Goal: Task Accomplishment & Management: Complete application form

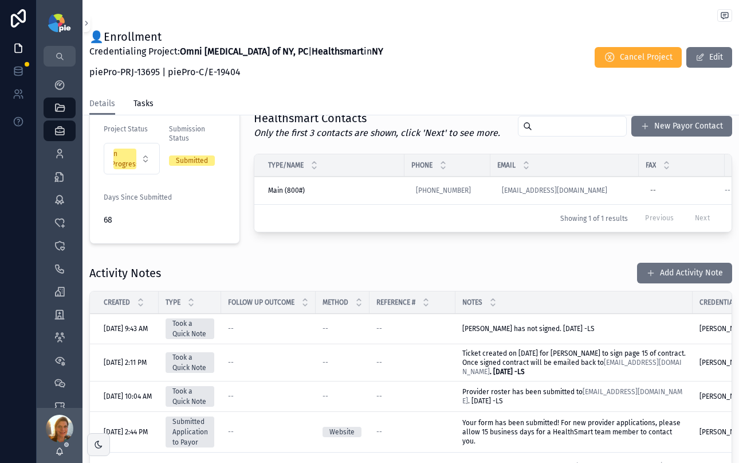
scroll to position [278, 0]
click at [656, 266] on button "Add Activity Note" at bounding box center [684, 273] width 95 height 21
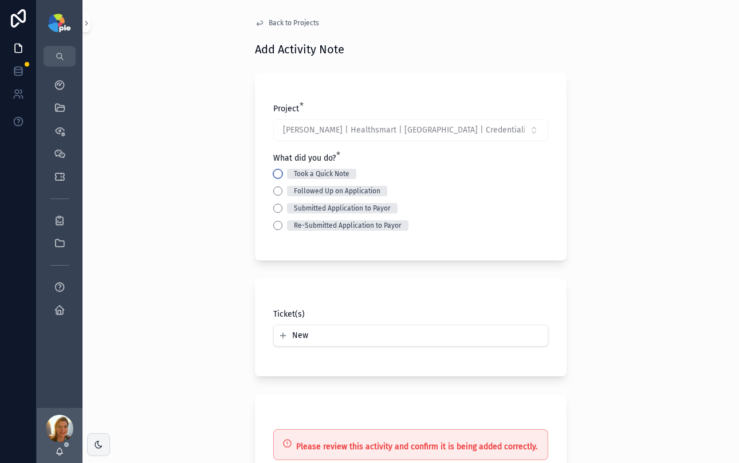
click at [275, 171] on button "Took a Quick Note" at bounding box center [277, 173] width 9 height 9
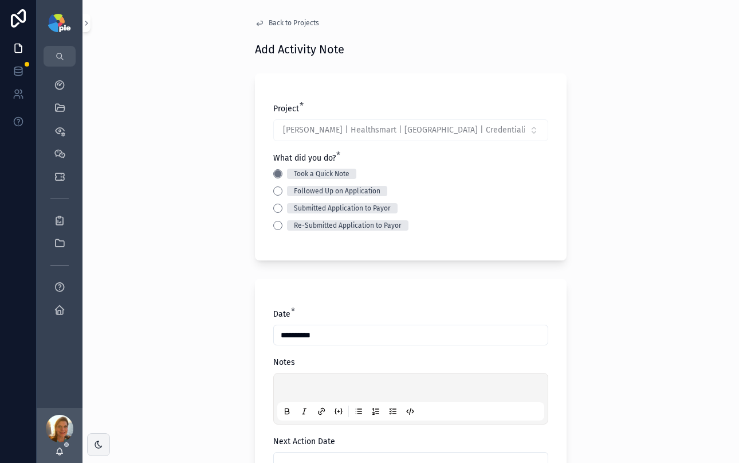
click at [333, 386] on p "scrollable content" at bounding box center [413, 388] width 267 height 11
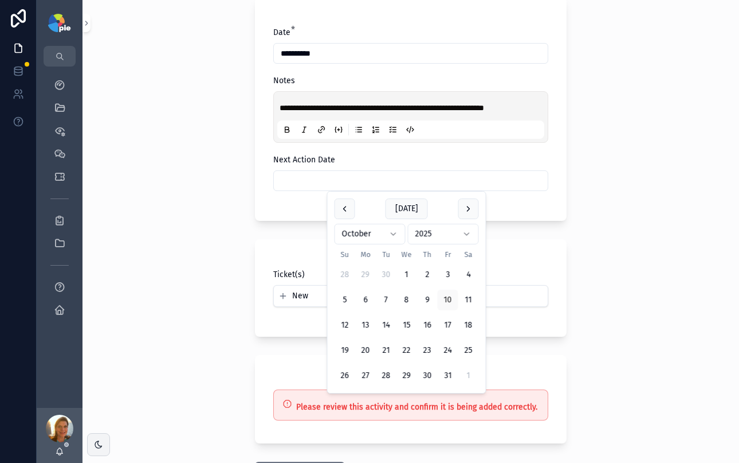
click at [292, 186] on input "scrollable content" at bounding box center [411, 181] width 274 height 16
click at [447, 350] on button "24" at bounding box center [448, 350] width 21 height 21
type input "**********"
click at [172, 280] on div "**********" at bounding box center [411, 231] width 657 height 463
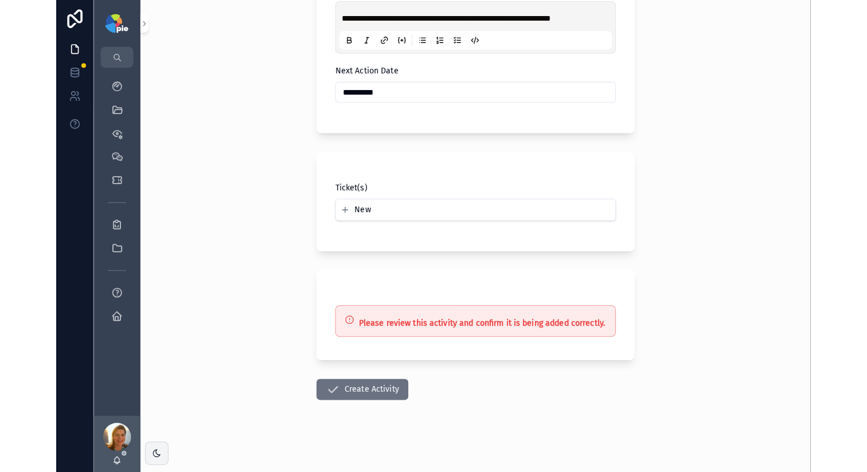
scroll to position [374, 0]
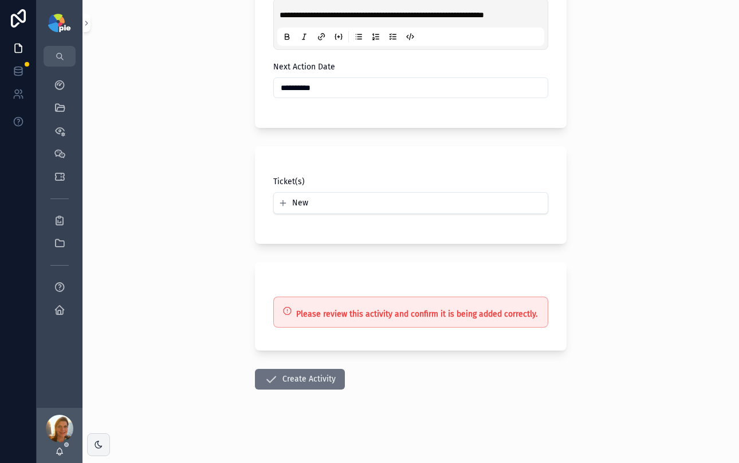
drag, startPoint x: 287, startPoint y: 374, endPoint x: 550, endPoint y: 374, distance: 263.1
click at [287, 374] on button "Create Activity" at bounding box center [300, 379] width 90 height 21
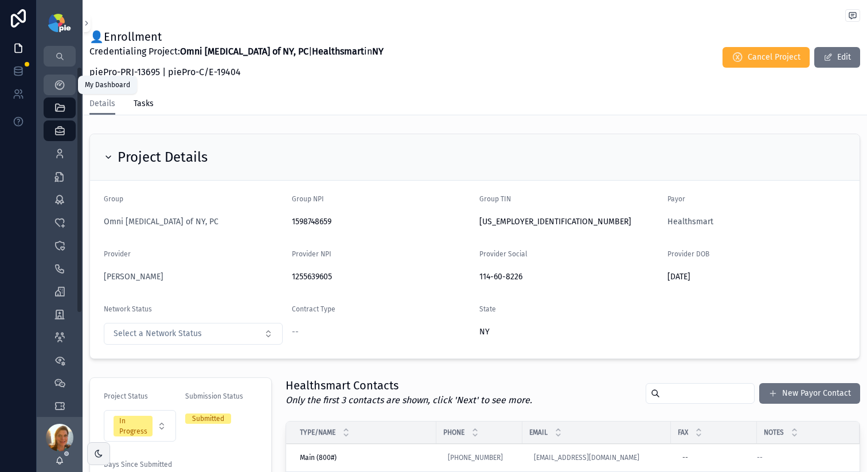
click at [53, 87] on div "My Dashboard" at bounding box center [59, 85] width 18 height 18
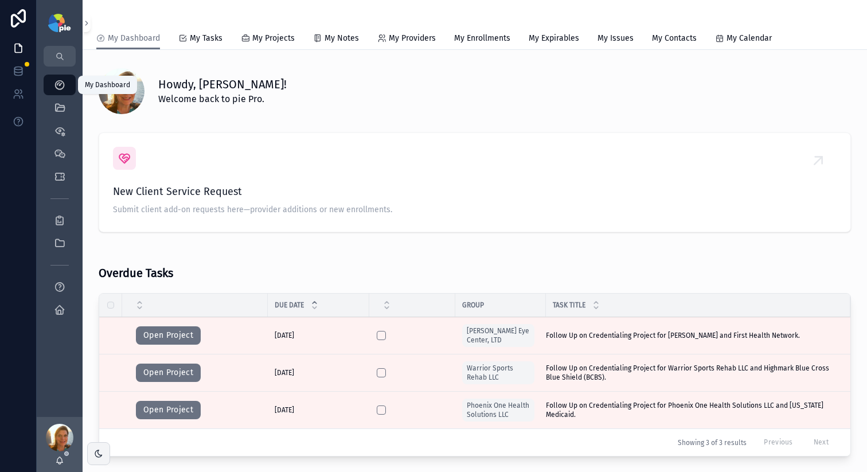
click at [54, 88] on icon "scrollable content" at bounding box center [59, 84] width 11 height 11
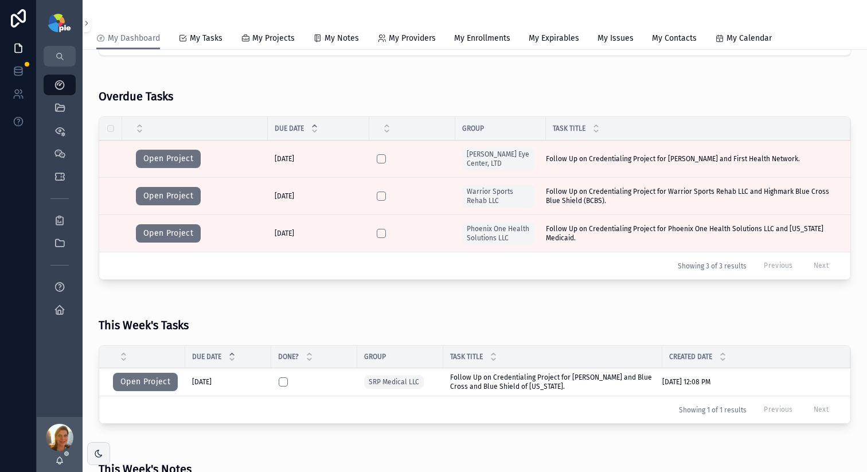
scroll to position [177, 0]
click at [140, 382] on button "Open Project" at bounding box center [145, 381] width 65 height 18
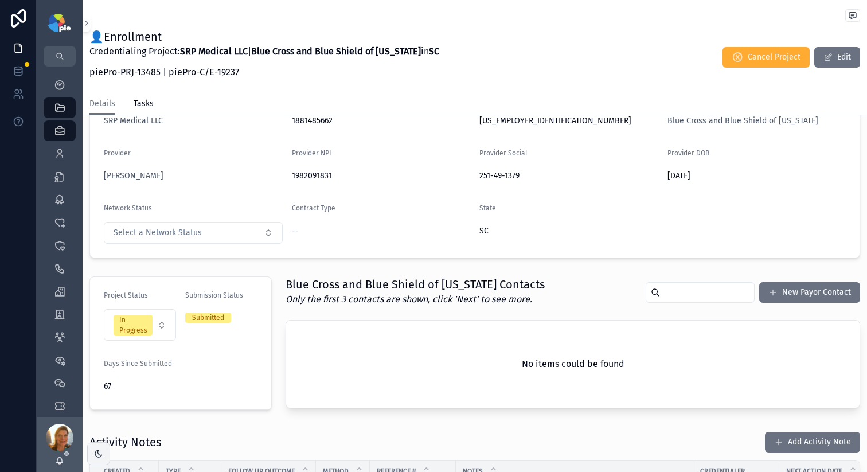
scroll to position [289, 0]
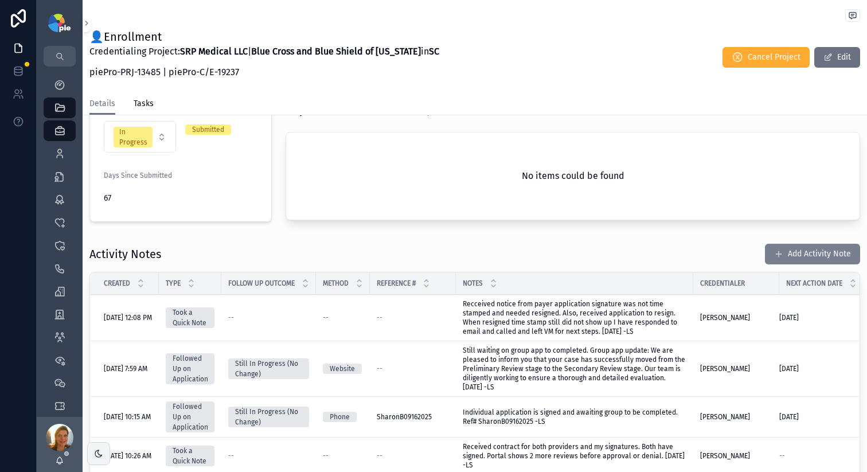
click at [739, 258] on button "Add Activity Note" at bounding box center [812, 254] width 95 height 21
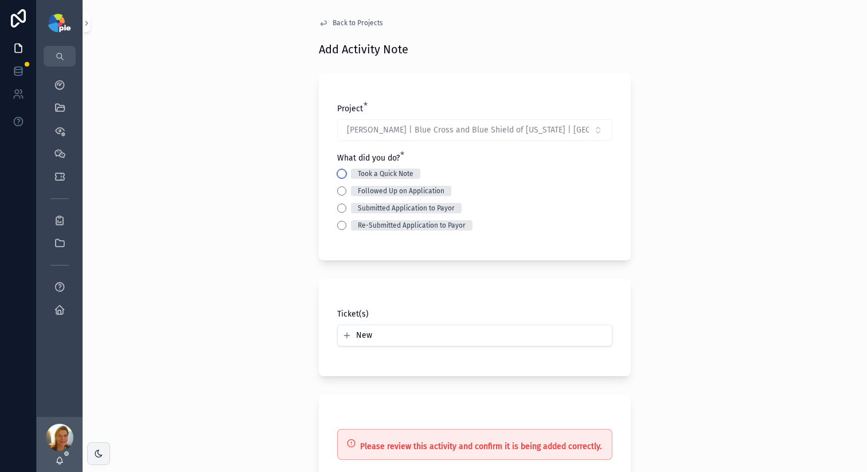
click at [341, 174] on button "Took a Quick Note" at bounding box center [341, 173] width 9 height 9
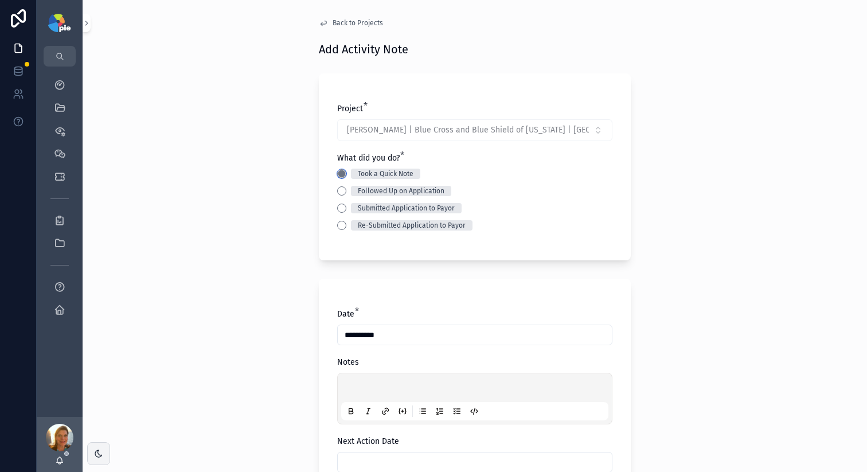
scroll to position [2, 0]
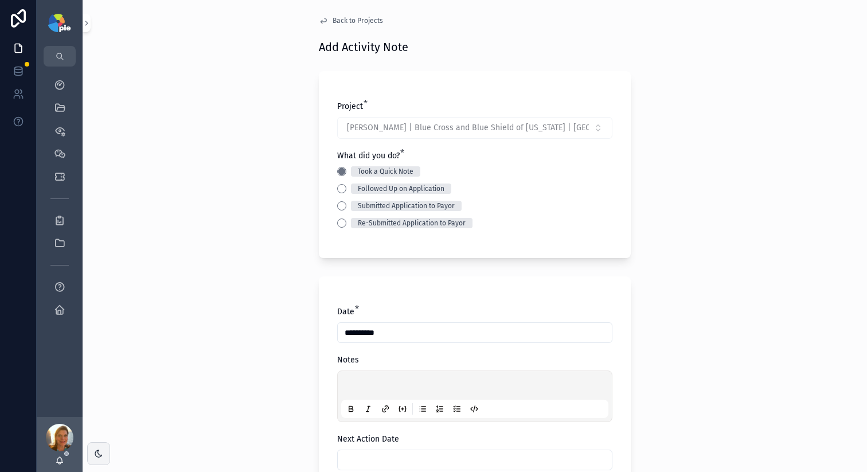
click at [360, 381] on div "scrollable content" at bounding box center [474, 396] width 267 height 44
click at [360, 381] on p "scrollable content" at bounding box center [476, 386] width 267 height 11
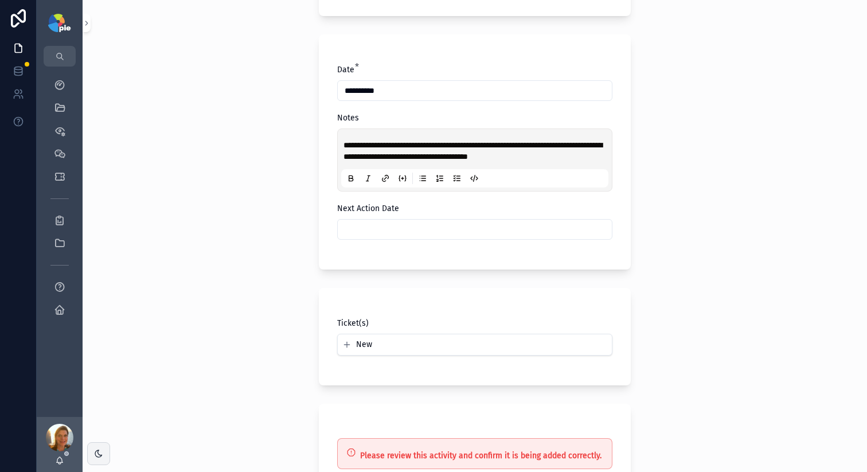
scroll to position [259, 0]
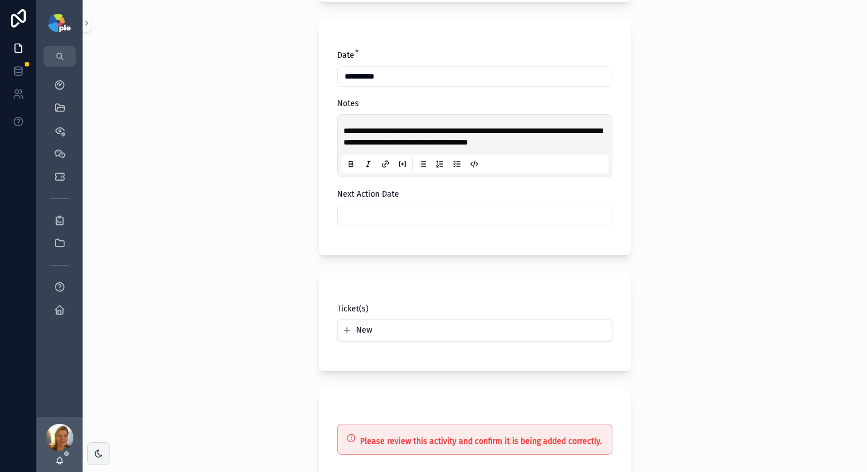
click at [381, 203] on div "Next Action Date" at bounding box center [474, 207] width 275 height 37
click at [383, 213] on input "scrollable content" at bounding box center [475, 215] width 274 height 16
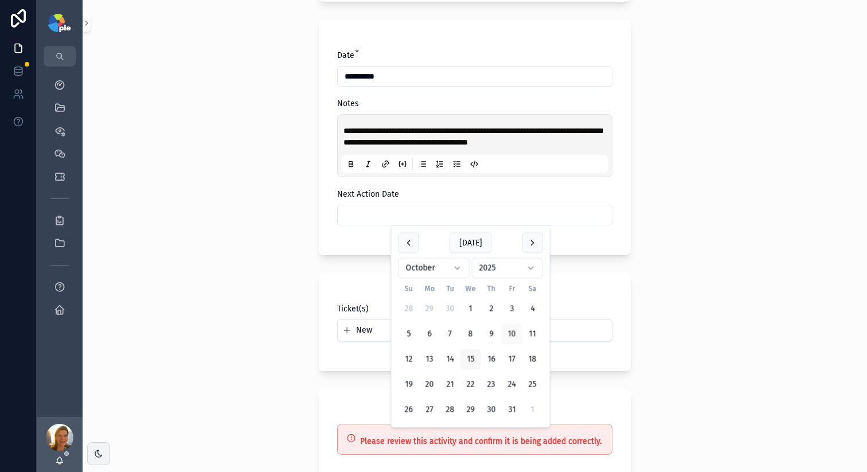
click at [474, 361] on button "15" at bounding box center [470, 359] width 21 height 21
type input "**********"
click at [295, 268] on div "**********" at bounding box center [475, 236] width 784 height 472
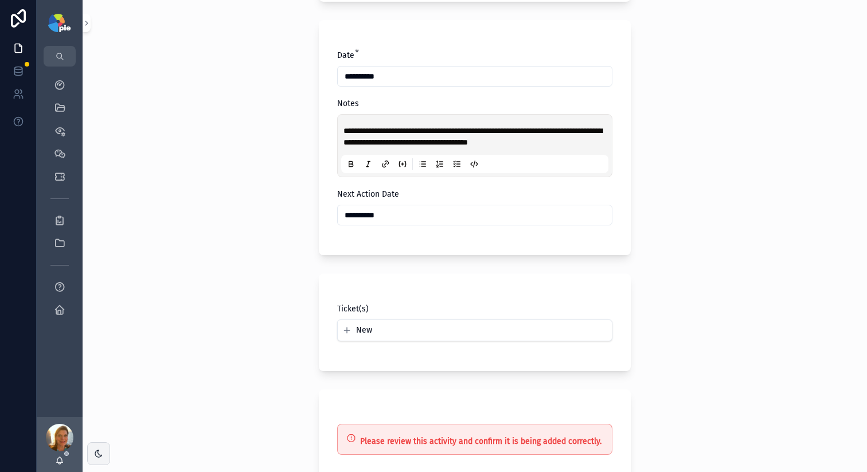
scroll to position [377, 0]
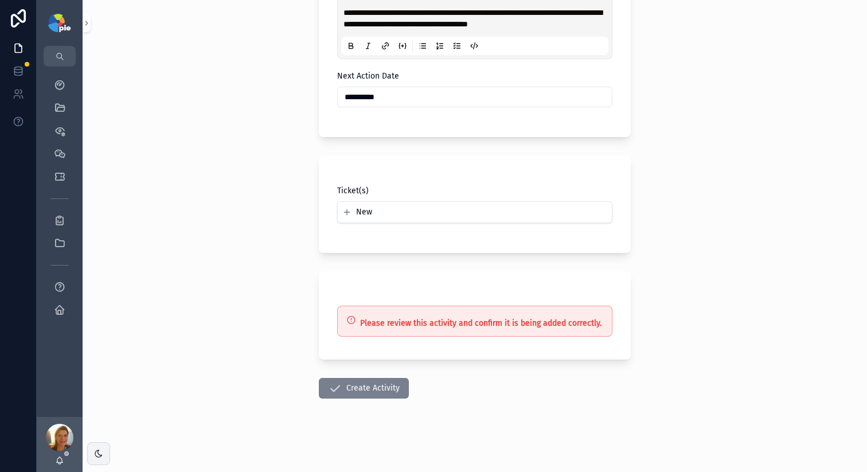
click at [365, 392] on button "Create Activity" at bounding box center [364, 388] width 90 height 21
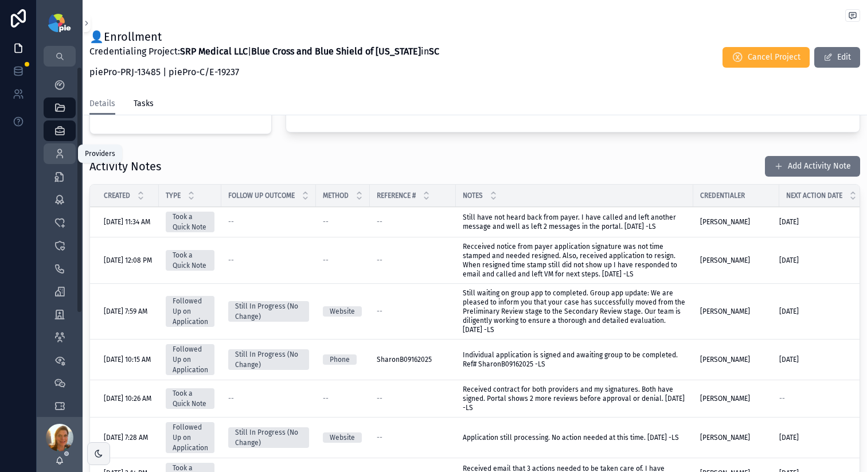
click at [57, 155] on icon "scrollable content" at bounding box center [59, 153] width 11 height 11
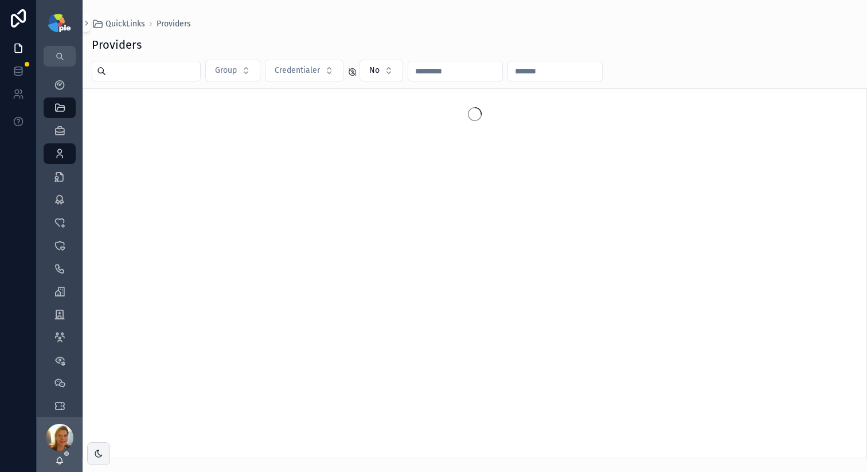
click at [170, 72] on input "scrollable content" at bounding box center [153, 71] width 94 height 16
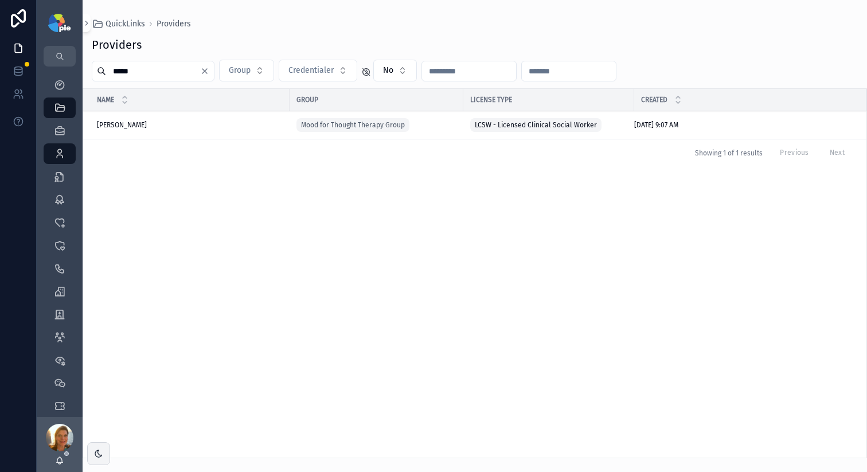
type input "*****"
click at [143, 126] on div "Golan, Leora Golan, Leora" at bounding box center [190, 124] width 186 height 9
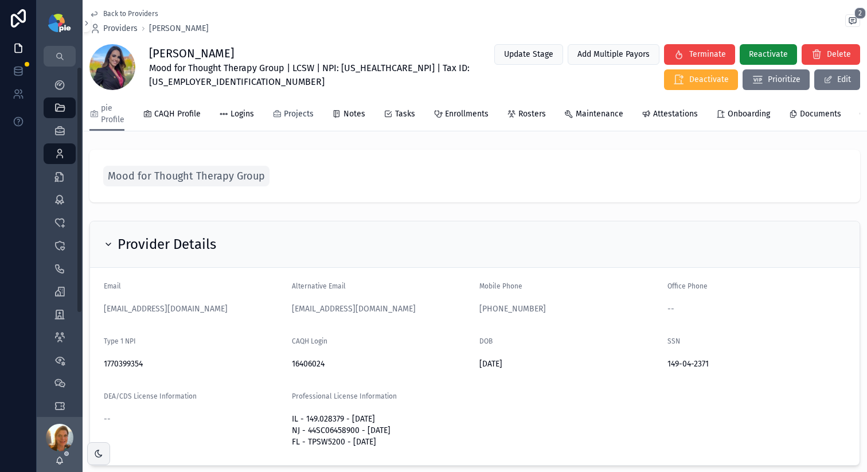
click at [297, 118] on span "Projects" at bounding box center [299, 113] width 30 height 11
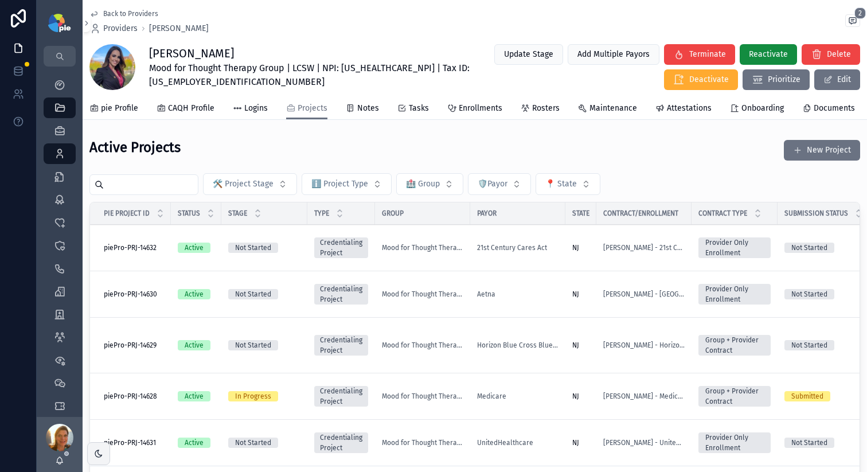
click at [539, 289] on div "Aetna" at bounding box center [517, 293] width 81 height 9
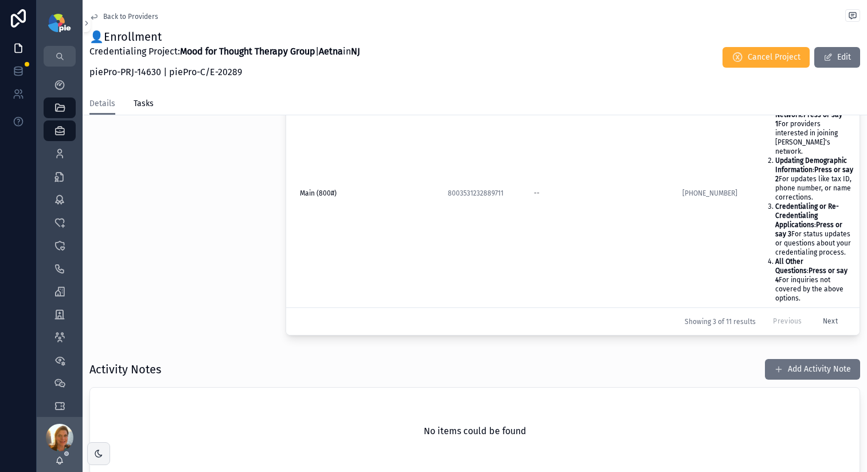
scroll to position [417, 0]
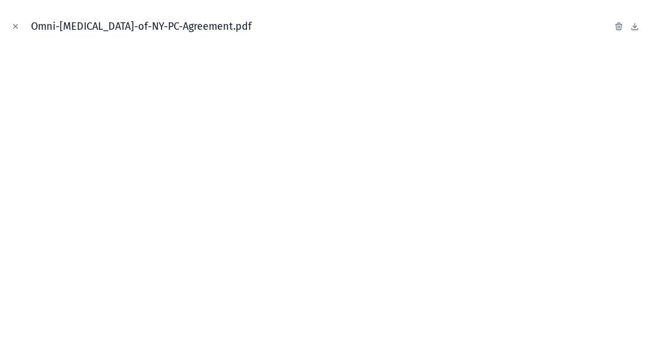
scroll to position [263, 0]
click at [18, 25] on icon "Close modal" at bounding box center [15, 26] width 8 height 8
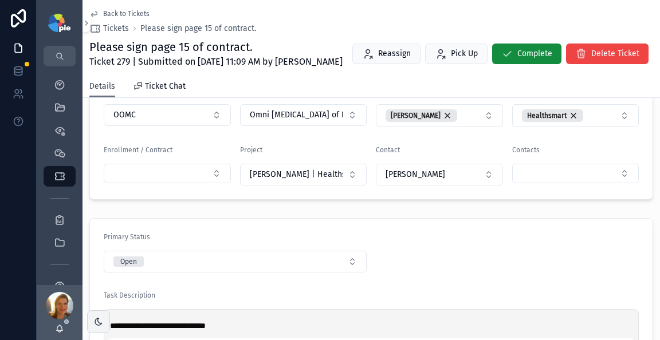
scroll to position [62, 0]
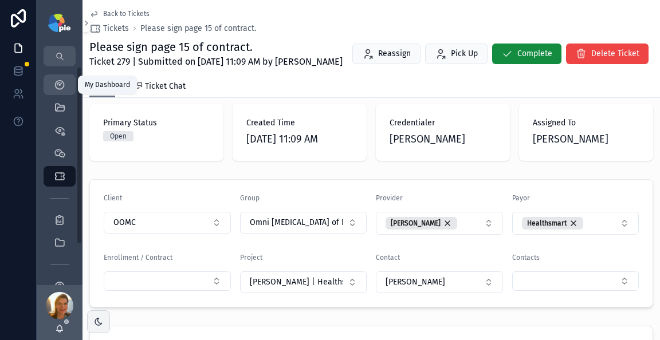
click at [71, 83] on link "My Dashboard" at bounding box center [60, 85] width 32 height 21
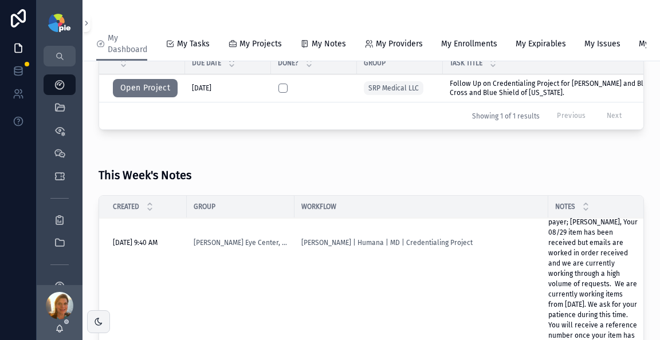
scroll to position [581, 0]
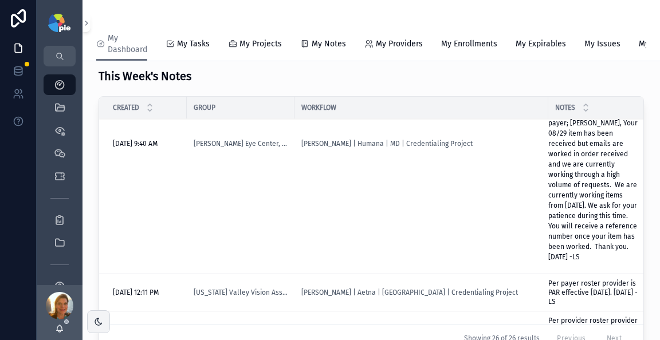
click at [549, 197] on p "ETA: Received email from payer; [PERSON_NAME], Your 08/29 item has been receive…" at bounding box center [594, 185] width 91 height 155
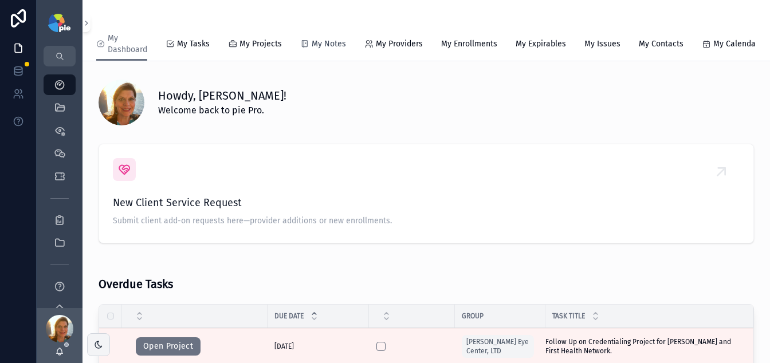
scroll to position [2, 0]
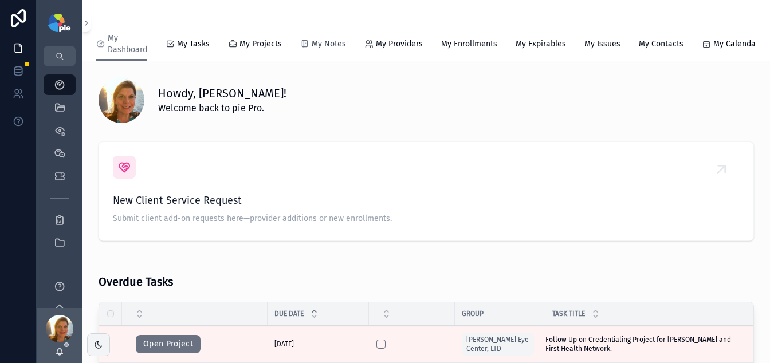
click at [312, 42] on span "My Notes" at bounding box center [329, 43] width 34 height 11
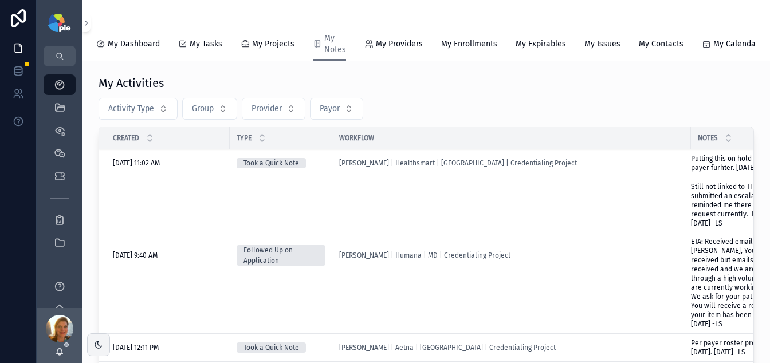
click at [660, 175] on td "[PERSON_NAME] | Healthsmart | [GEOGRAPHIC_DATA] | Credentialing Project" at bounding box center [511, 164] width 359 height 28
click at [660, 172] on span "Putting this on hold while we research the payer furhter. [DATE] -LS" at bounding box center [758, 163] width 135 height 18
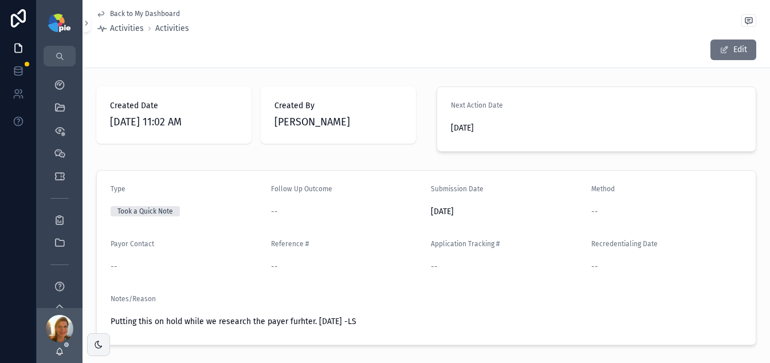
scroll to position [182, 0]
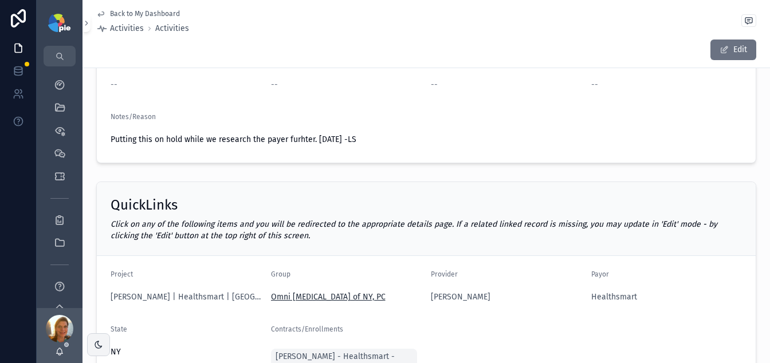
click at [319, 298] on span "Omni [MEDICAL_DATA] of NY, PC" at bounding box center [328, 297] width 115 height 11
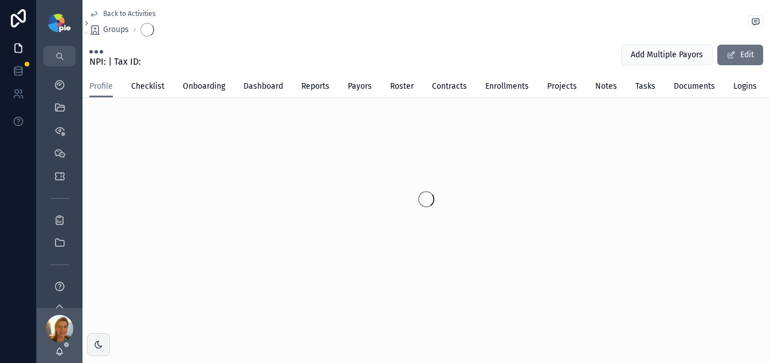
scroll to position [11, 0]
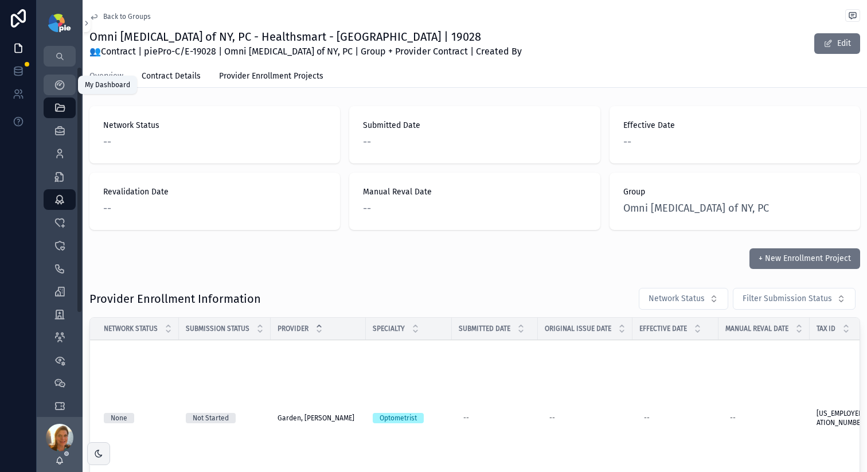
click at [57, 88] on icon "scrollable content" at bounding box center [59, 84] width 11 height 11
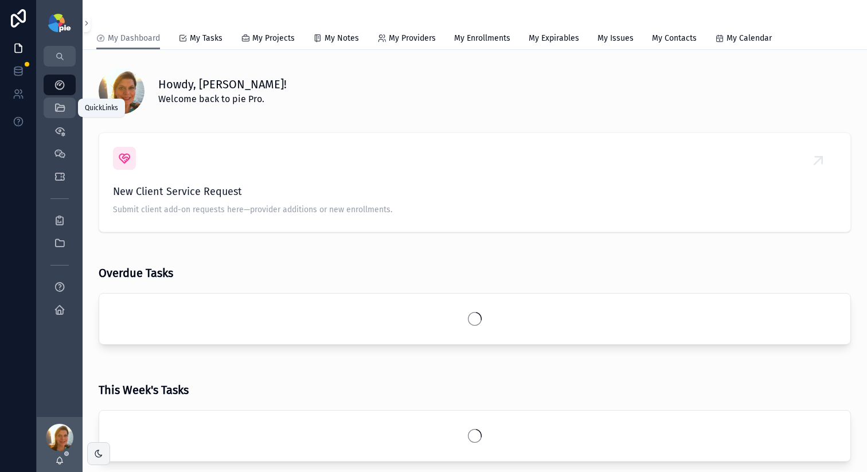
click at [60, 109] on icon "scrollable content" at bounding box center [59, 107] width 11 height 11
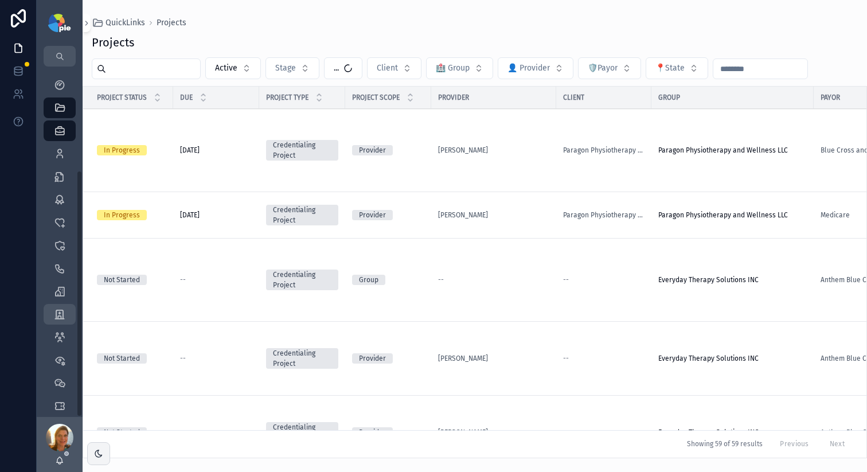
scroll to position [147, 0]
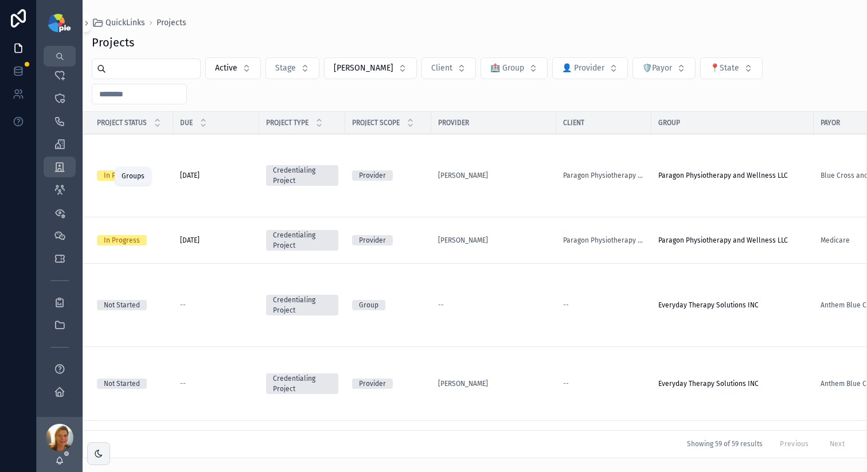
click at [61, 163] on icon "scrollable content" at bounding box center [59, 166] width 11 height 11
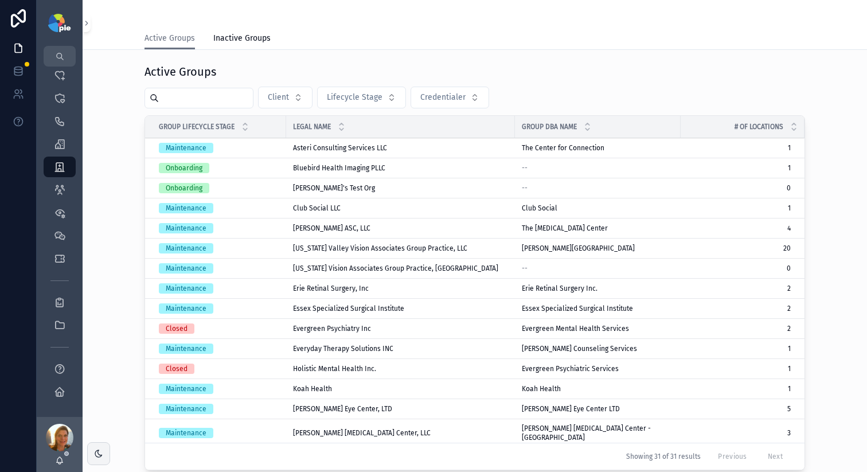
click at [210, 103] on input "scrollable content" at bounding box center [206, 98] width 94 height 16
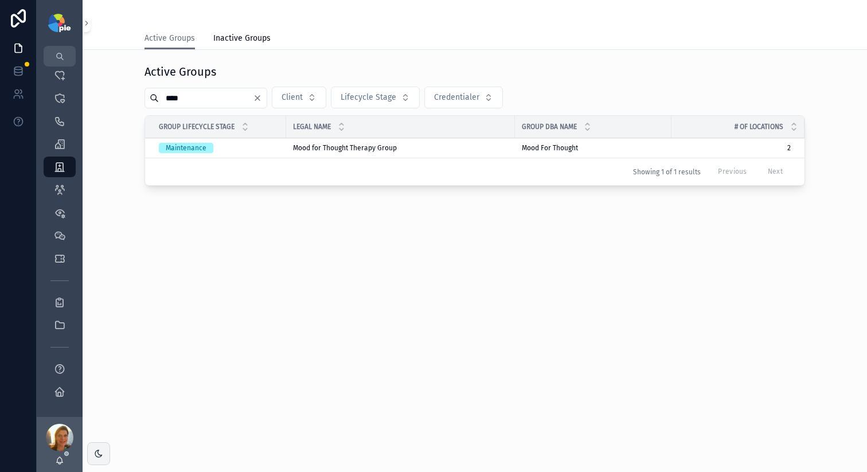
type input "****"
click at [284, 150] on td "Maintenance" at bounding box center [215, 148] width 141 height 20
click at [353, 149] on span "Mood for Thought Therapy Group" at bounding box center [345, 147] width 104 height 9
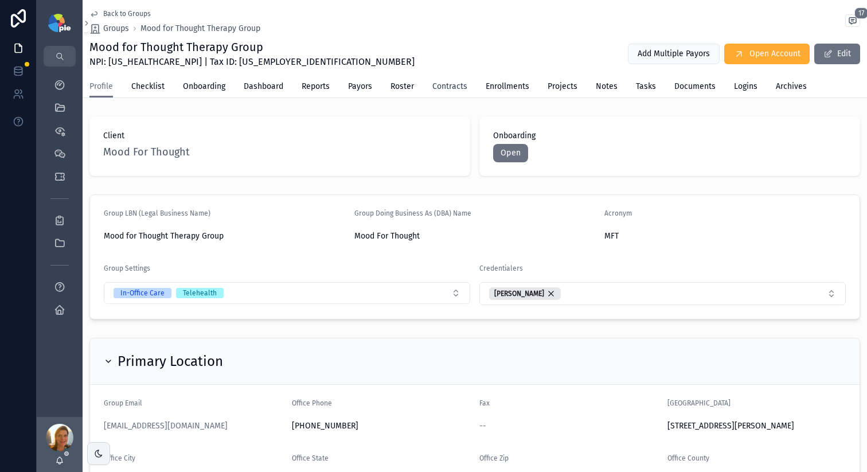
click at [456, 89] on span "Contracts" at bounding box center [449, 86] width 35 height 11
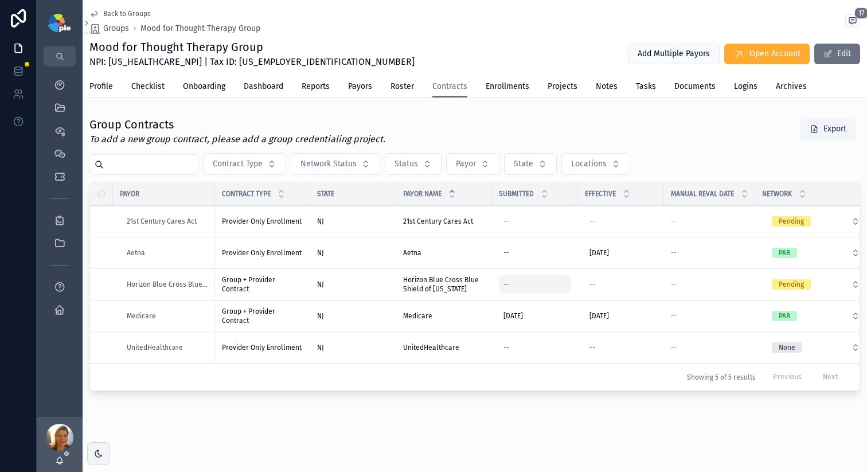
click at [537, 286] on div "--" at bounding box center [535, 284] width 72 height 18
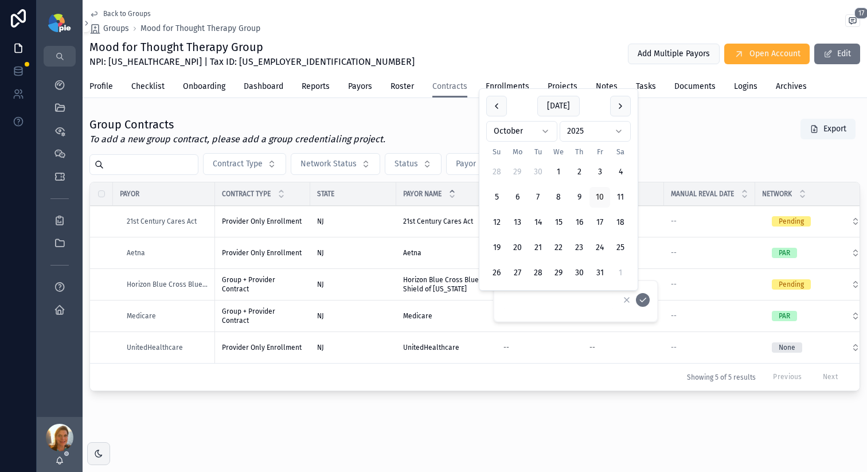
click at [367, 287] on div "NJ" at bounding box center [353, 284] width 72 height 9
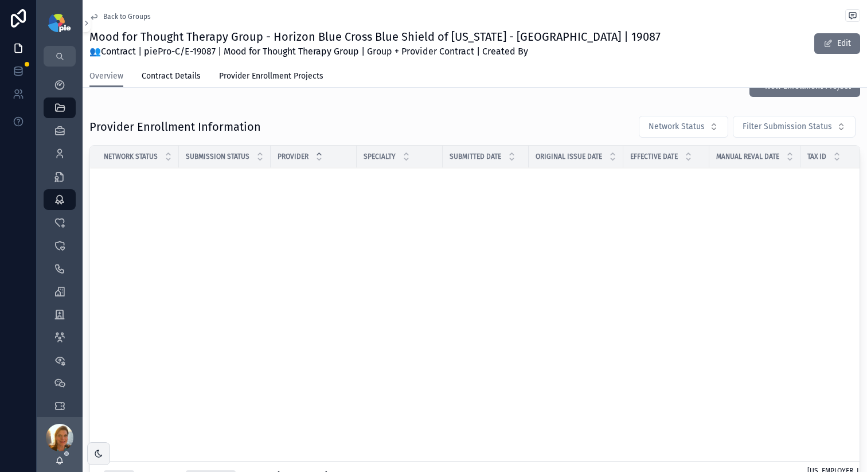
scroll to position [178, 0]
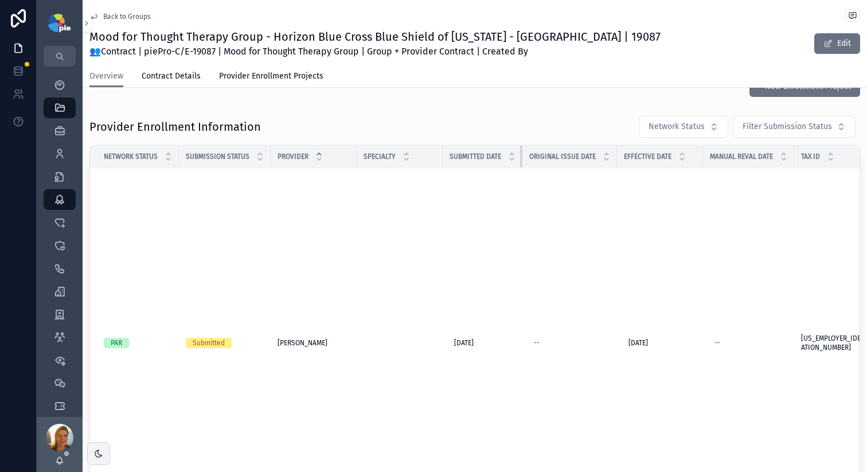
drag, startPoint x: 527, startPoint y: 156, endPoint x: 463, endPoint y: 155, distance: 64.2
click at [498, 156] on th "Submitted Date" at bounding box center [483, 157] width 80 height 22
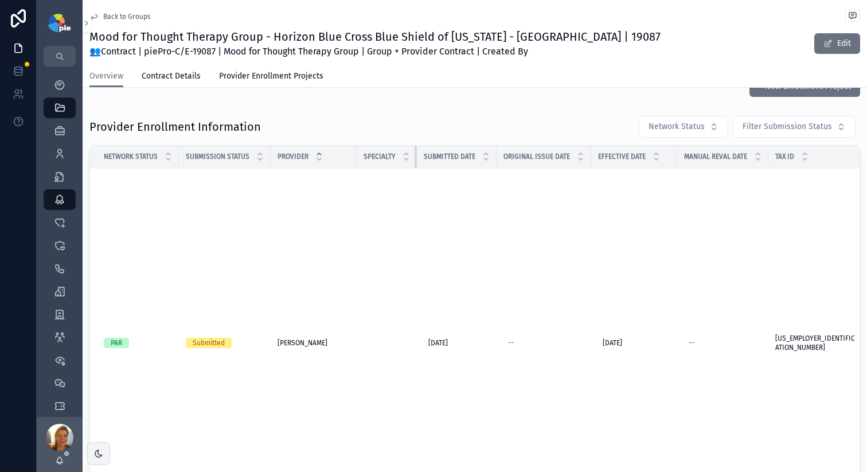
drag, startPoint x: 442, startPoint y: 156, endPoint x: 381, endPoint y: 154, distance: 60.8
click at [390, 156] on th "Specialty" at bounding box center [387, 157] width 60 height 22
click at [357, 155] on div "Specialty" at bounding box center [387, 157] width 60 height 22
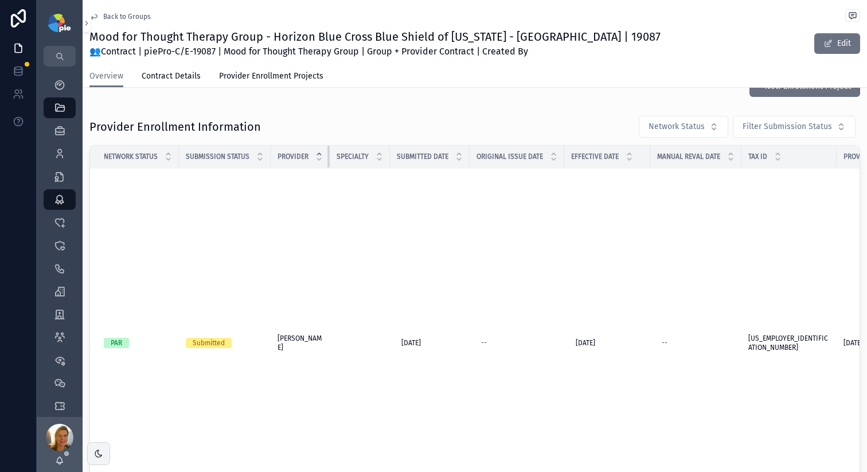
drag, startPoint x: 355, startPoint y: 155, endPoint x: 289, endPoint y: 154, distance: 65.9
click at [306, 156] on th "Provider" at bounding box center [300, 157] width 59 height 22
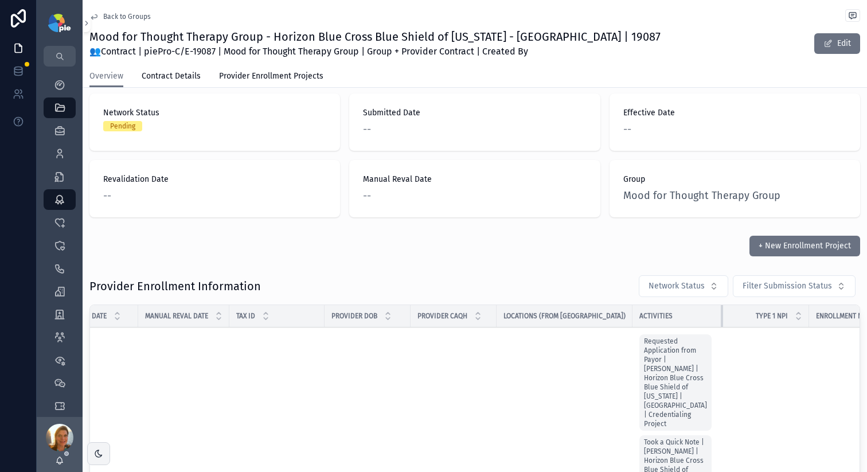
scroll to position [14, 0]
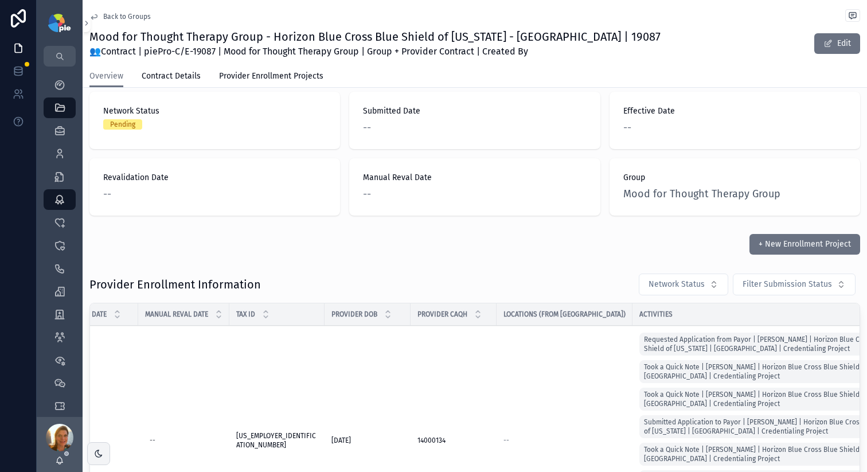
drag, startPoint x: 669, startPoint y: 314, endPoint x: 864, endPoint y: 310, distance: 194.9
click at [866, 307] on html "My Dashboard QuickLinks Projects 1,862 Providers 302 Enrollments 3,468 Contract…" at bounding box center [433, 236] width 867 height 472
click at [584, 312] on tr "Network Status Submission Status Provider Specialty Submitted Date Original Iss…" at bounding box center [337, 314] width 1518 height 22
drag, startPoint x: 582, startPoint y: 313, endPoint x: 512, endPoint y: 312, distance: 69.9
click at [512, 313] on th "Locations (from Roster)" at bounding box center [564, 314] width 136 height 22
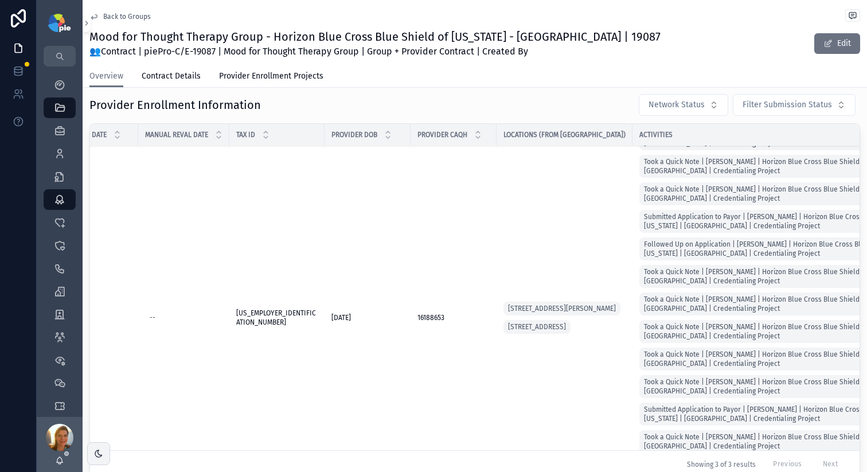
scroll to position [461, 512]
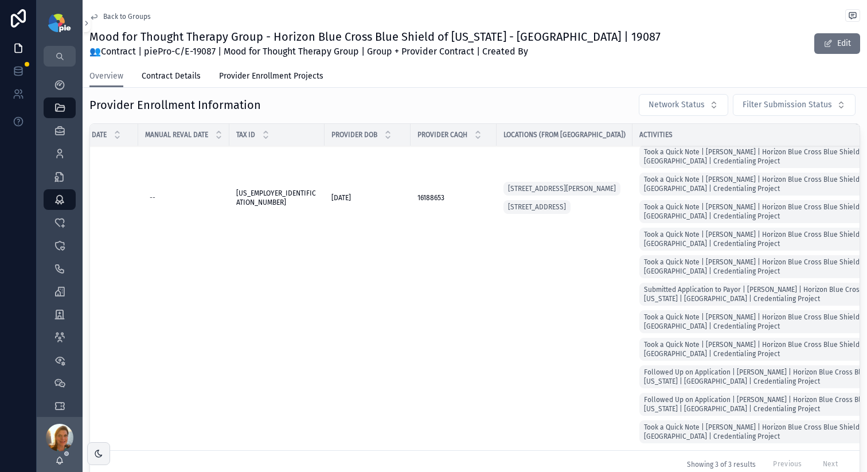
click at [311, 130] on div "Tax ID" at bounding box center [276, 135] width 95 height 22
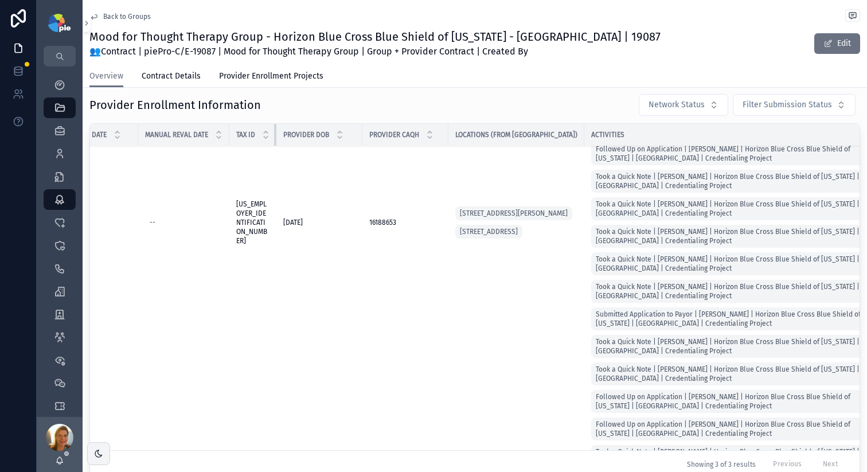
drag, startPoint x: 314, startPoint y: 132, endPoint x: 257, endPoint y: 134, distance: 57.3
click at [257, 134] on th "Tax ID" at bounding box center [252, 135] width 47 height 22
drag, startPoint x: 226, startPoint y: 136, endPoint x: 147, endPoint y: 132, distance: 79.2
click at [171, 135] on th "Manual Reval Date" at bounding box center [183, 135] width 91 height 22
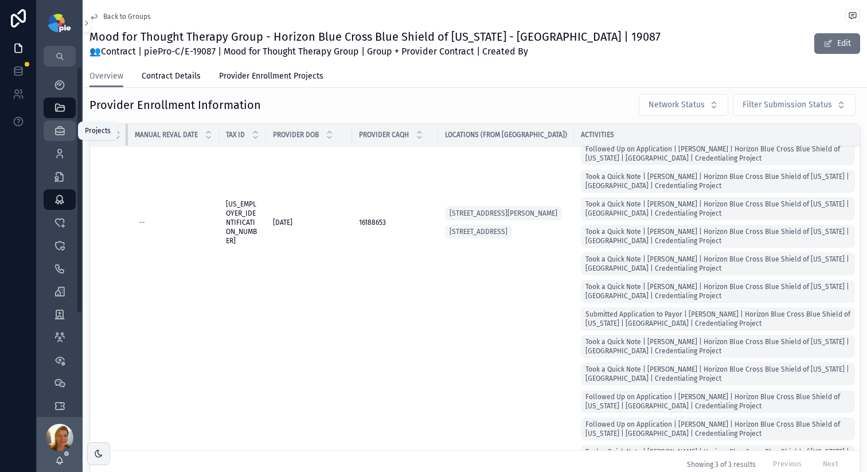
drag, startPoint x: 136, startPoint y: 134, endPoint x: 62, endPoint y: 127, distance: 73.7
click at [62, 127] on div "My Dashboard QuickLinks Projects 1,862 Providers 302 Enrollments 3,468 Contract…" at bounding box center [452, 236] width 830 height 472
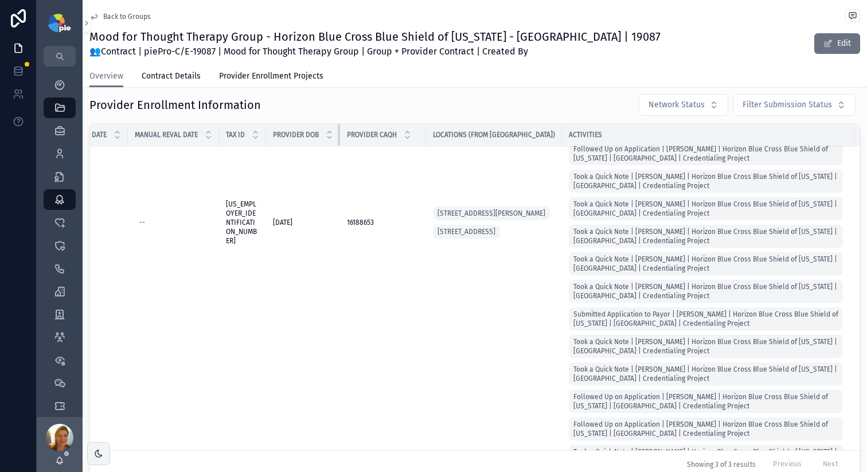
drag, startPoint x: 350, startPoint y: 136, endPoint x: 323, endPoint y: 137, distance: 26.9
click at [323, 137] on th "Provider DOB" at bounding box center [303, 135] width 74 height 22
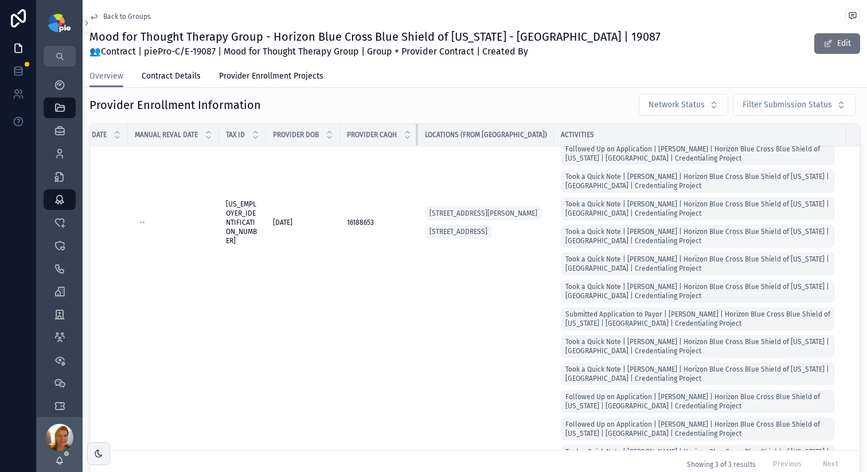
drag, startPoint x: 424, startPoint y: 135, endPoint x: 389, endPoint y: 135, distance: 34.4
click at [389, 135] on th "Provider CAQH" at bounding box center [379, 135] width 78 height 22
drag, startPoint x: 515, startPoint y: 135, endPoint x: 499, endPoint y: 135, distance: 16.6
click at [499, 135] on tr "Network Status Submission Status Provider Specialty Submitted Date Original Iss…" at bounding box center [298, 135] width 1440 height 22
drag, startPoint x: 515, startPoint y: 134, endPoint x: 491, endPoint y: 133, distance: 23.5
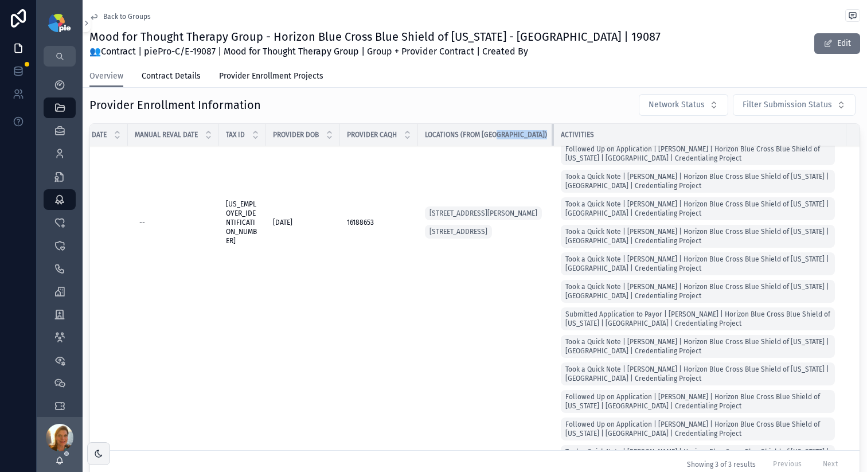
click at [491, 133] on th "Locations (from Roster)" at bounding box center [486, 135] width 136 height 22
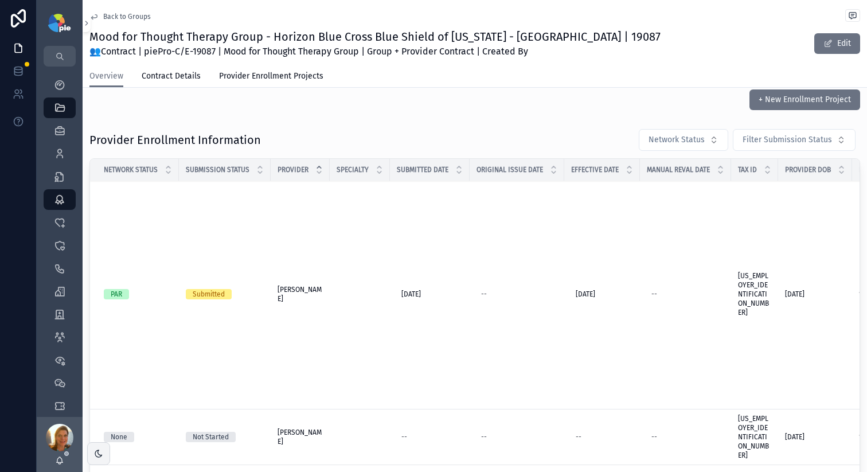
scroll to position [0, 0]
click at [358, 268] on td "scrollable content" at bounding box center [360, 296] width 60 height 230
click at [522, 270] on td "--" at bounding box center [516, 296] width 95 height 230
click at [674, 302] on div "--" at bounding box center [685, 296] width 77 height 18
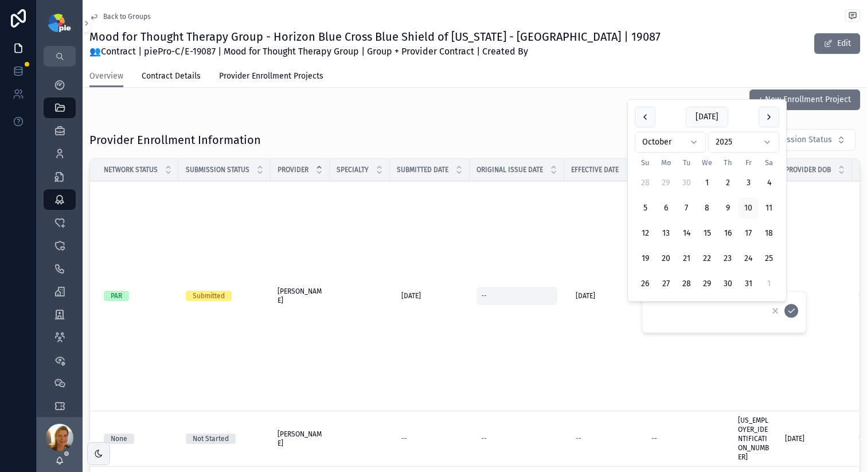
click at [494, 297] on div "--" at bounding box center [516, 296] width 81 height 18
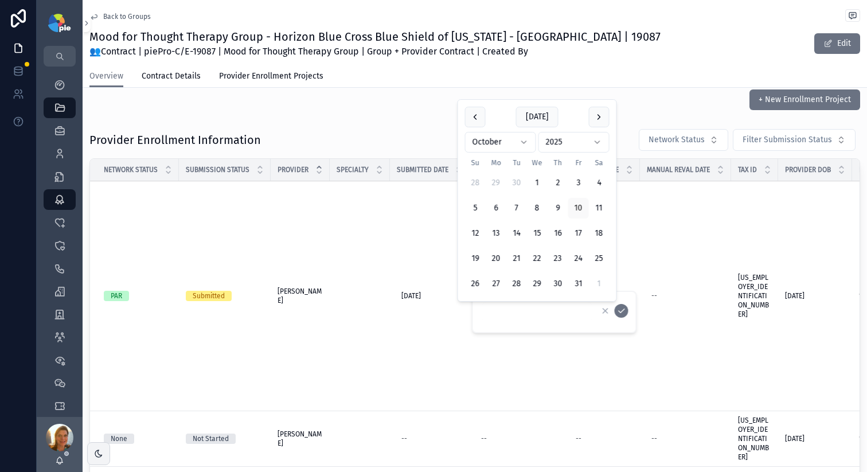
click at [346, 298] on td "scrollable content" at bounding box center [360, 296] width 60 height 230
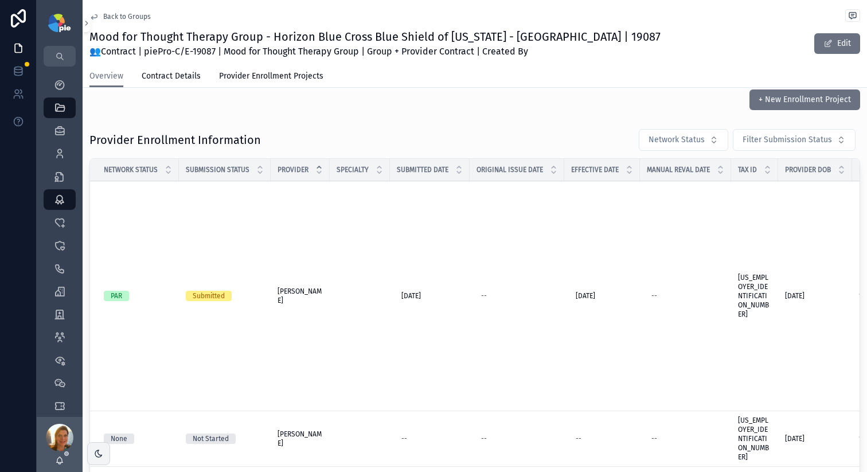
click at [349, 291] on td "scrollable content" at bounding box center [360, 296] width 60 height 230
click at [242, 293] on div "Submitted" at bounding box center [225, 296] width 78 height 10
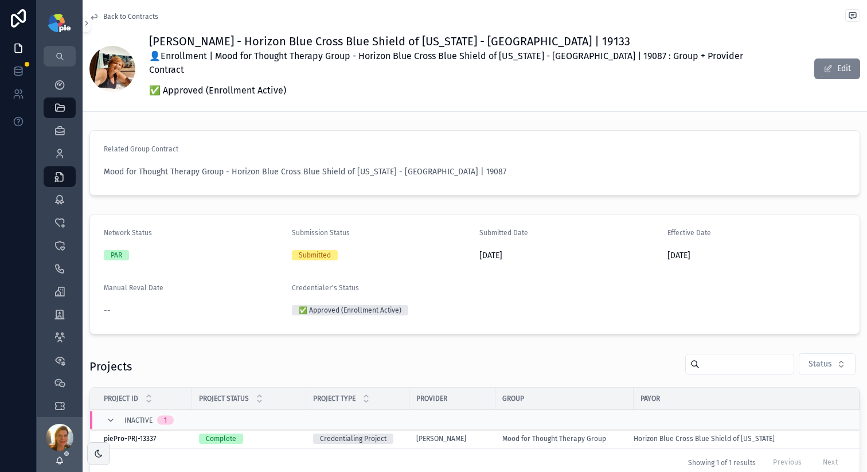
click at [826, 58] on button "Edit" at bounding box center [837, 68] width 46 height 21
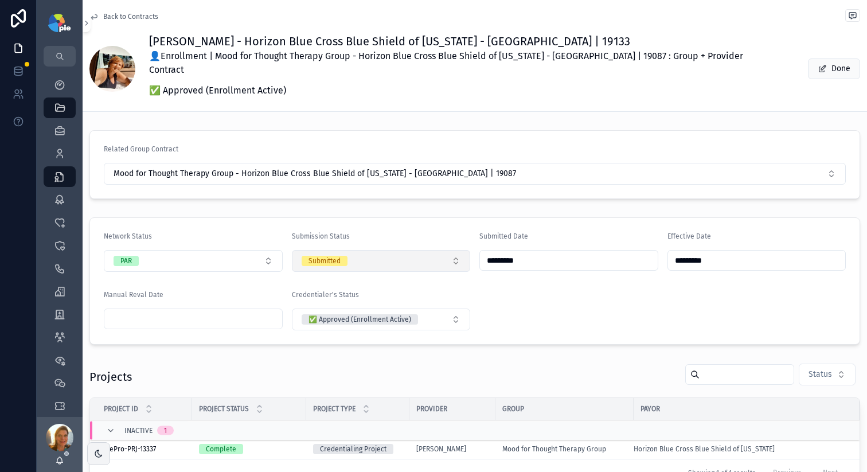
click at [452, 250] on button "Submitted" at bounding box center [381, 261] width 179 height 22
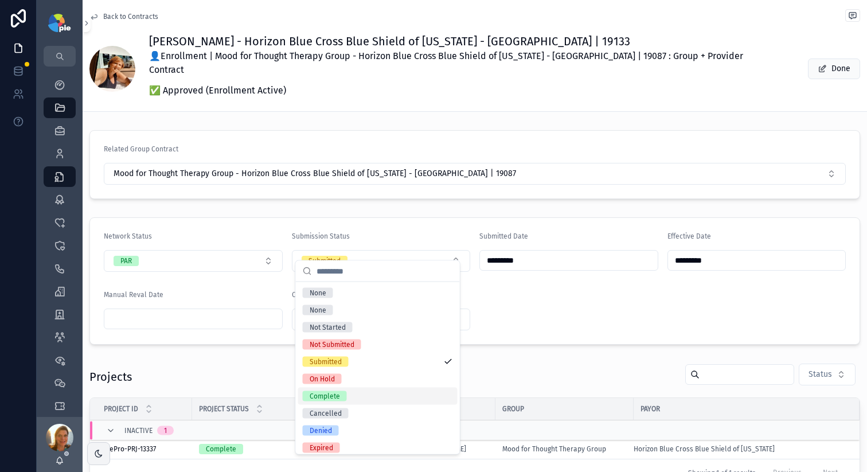
drag, startPoint x: 359, startPoint y: 394, endPoint x: 396, endPoint y: 390, distance: 36.3
click at [360, 393] on div "Complete" at bounding box center [377, 395] width 159 height 17
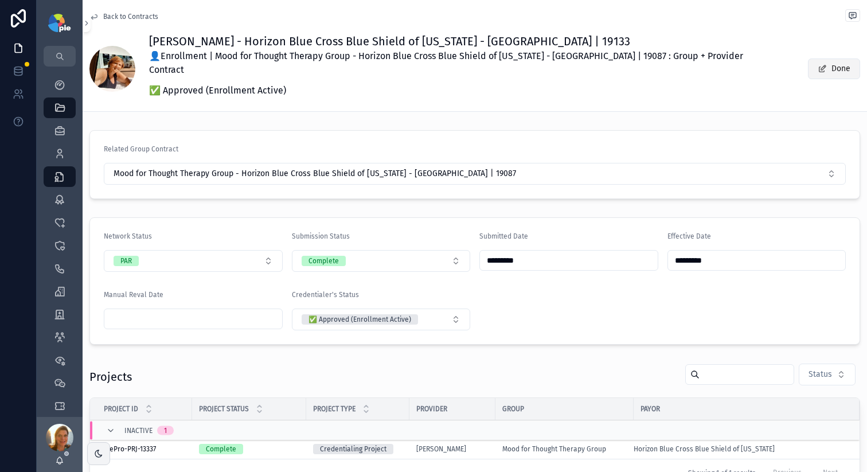
click at [840, 58] on button "Done" at bounding box center [834, 68] width 52 height 21
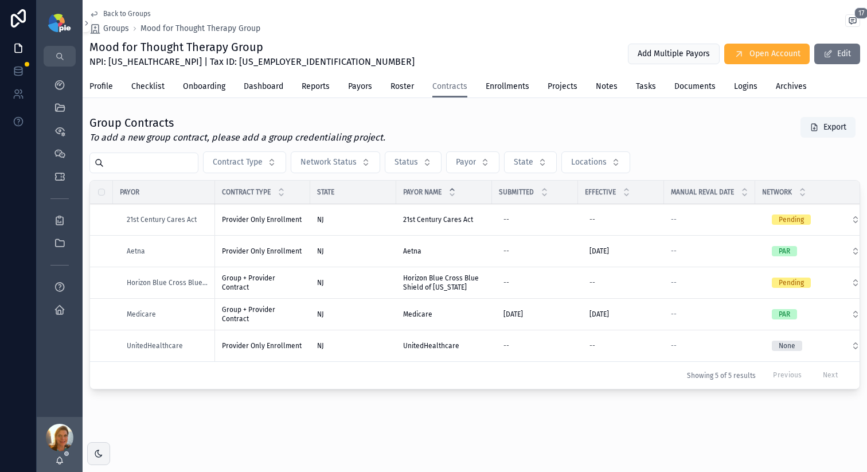
scroll to position [8, 0]
click at [366, 278] on div "NJ" at bounding box center [353, 282] width 72 height 9
click at [54, 88] on icon "scrollable content" at bounding box center [59, 84] width 11 height 11
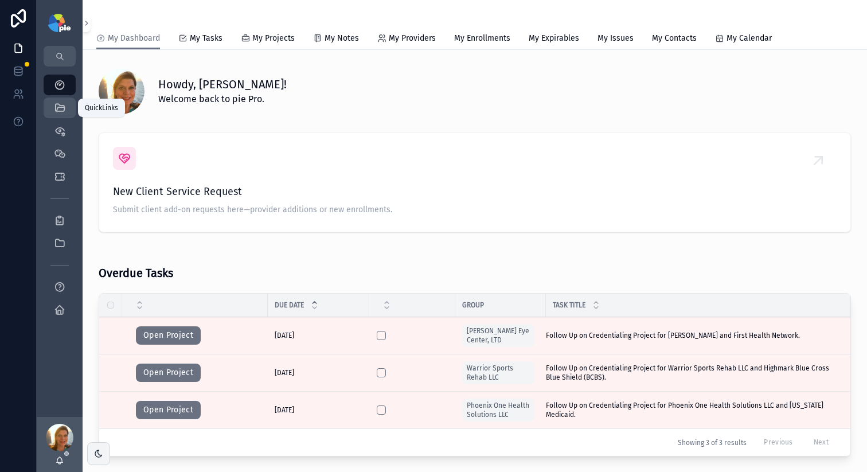
click at [64, 103] on icon "scrollable content" at bounding box center [59, 107] width 11 height 11
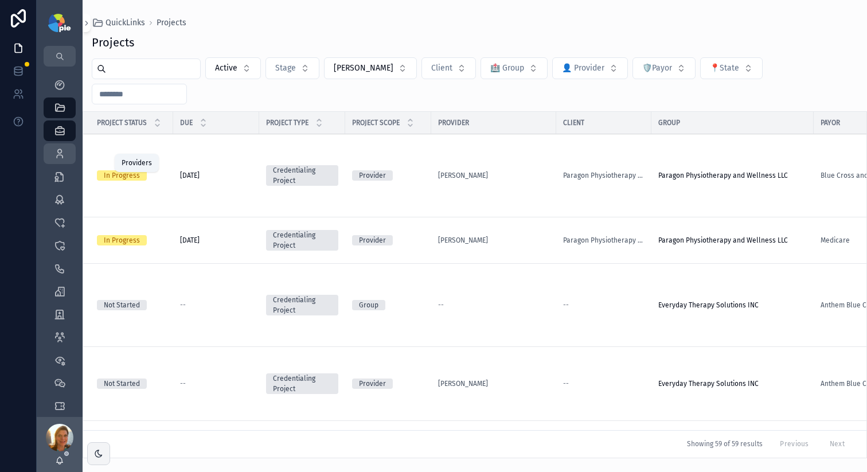
click at [62, 156] on icon "scrollable content" at bounding box center [59, 153] width 11 height 11
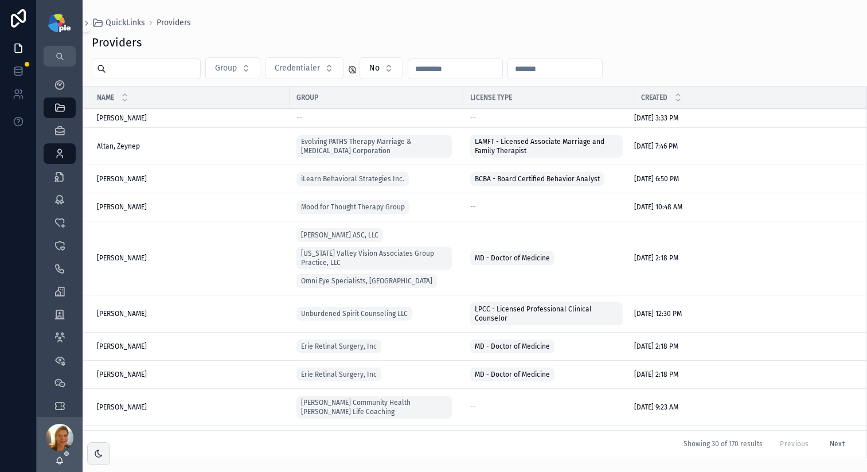
click at [126, 72] on input "scrollable content" at bounding box center [153, 69] width 94 height 16
type input "*"
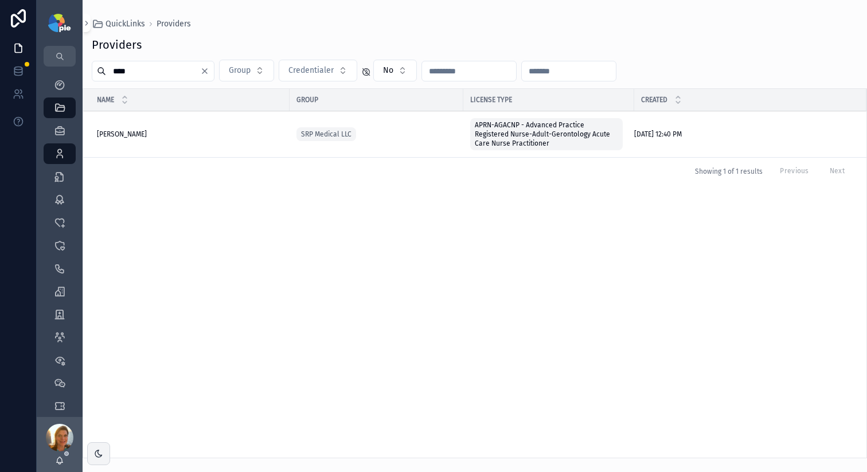
type input "****"
click at [142, 134] on span "[PERSON_NAME]" at bounding box center [122, 134] width 50 height 9
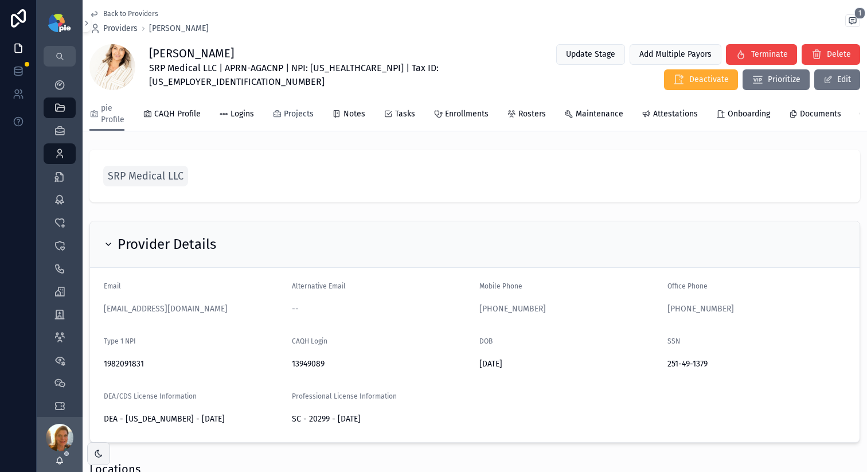
click at [287, 111] on span "Projects" at bounding box center [299, 113] width 30 height 11
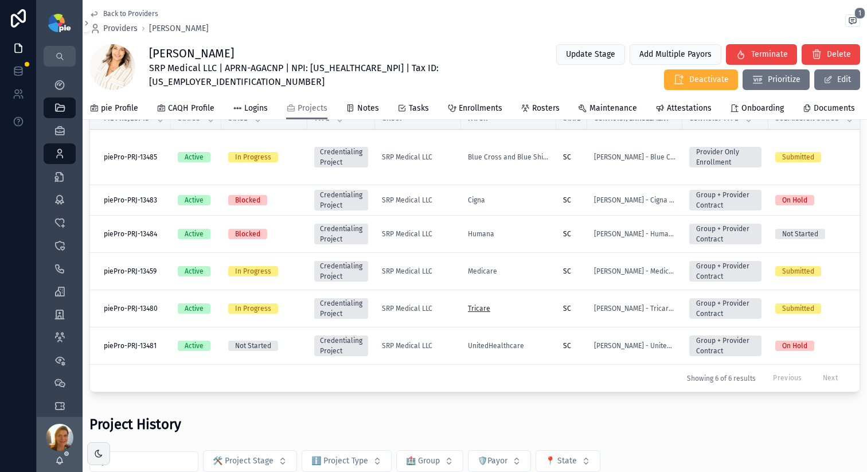
scroll to position [29, 0]
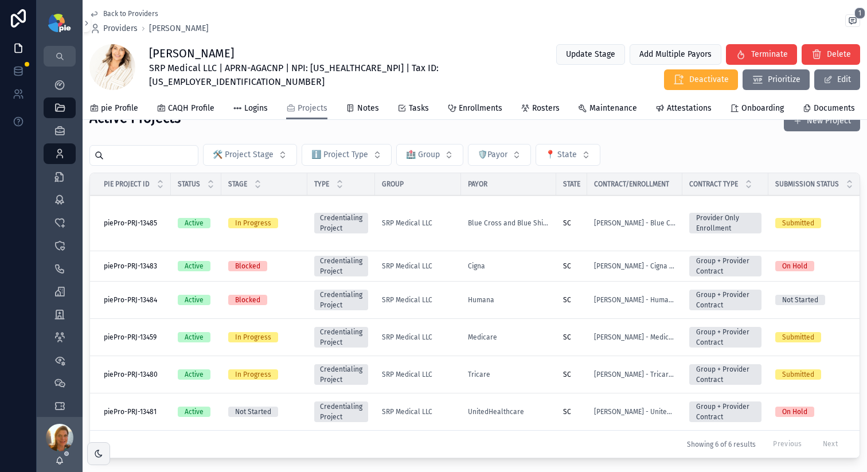
click at [448, 228] on div "SRP Medical LLC" at bounding box center [418, 222] width 72 height 9
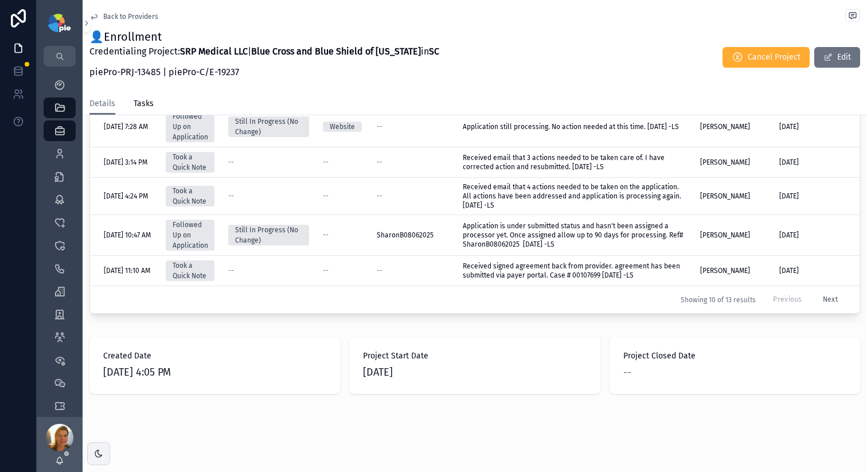
scroll to position [93, 0]
click at [815, 291] on button "Next" at bounding box center [830, 300] width 31 height 18
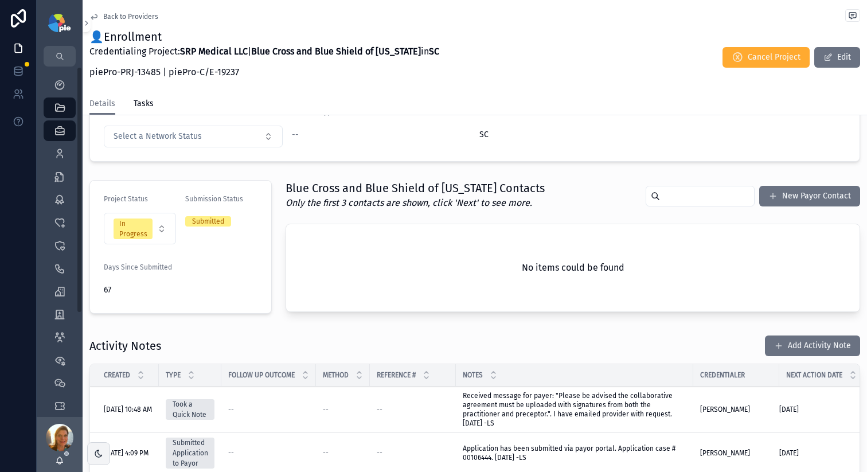
scroll to position [365, 0]
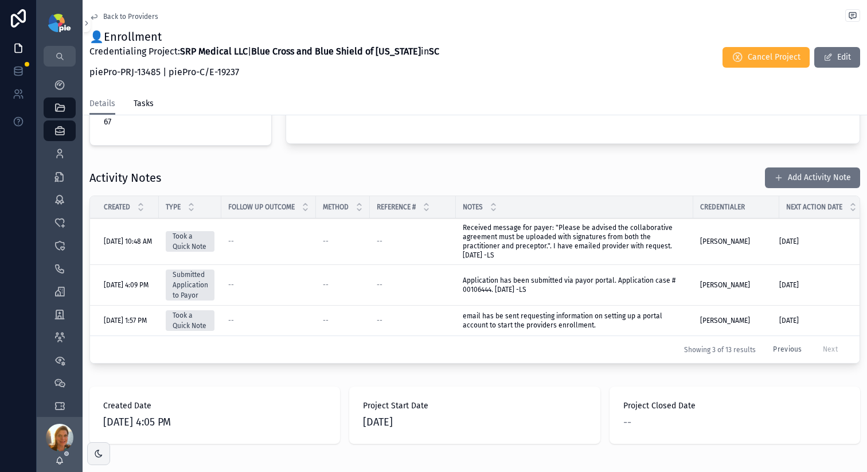
click at [769, 349] on button "Previous" at bounding box center [787, 349] width 45 height 18
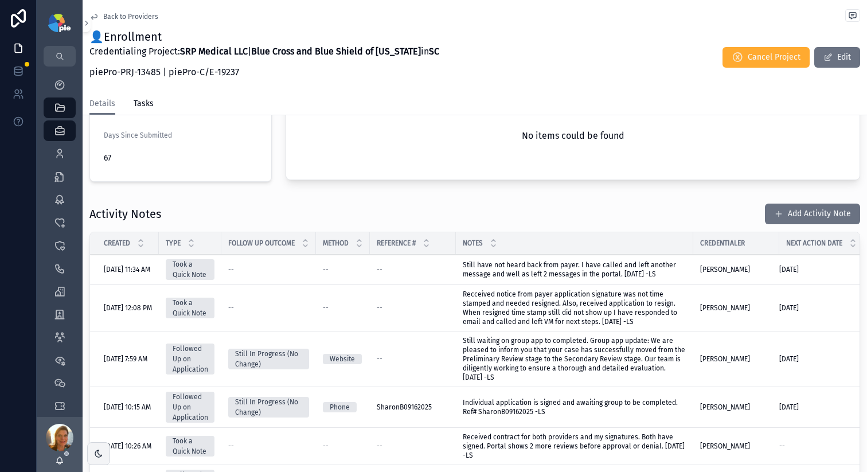
scroll to position [355, 0]
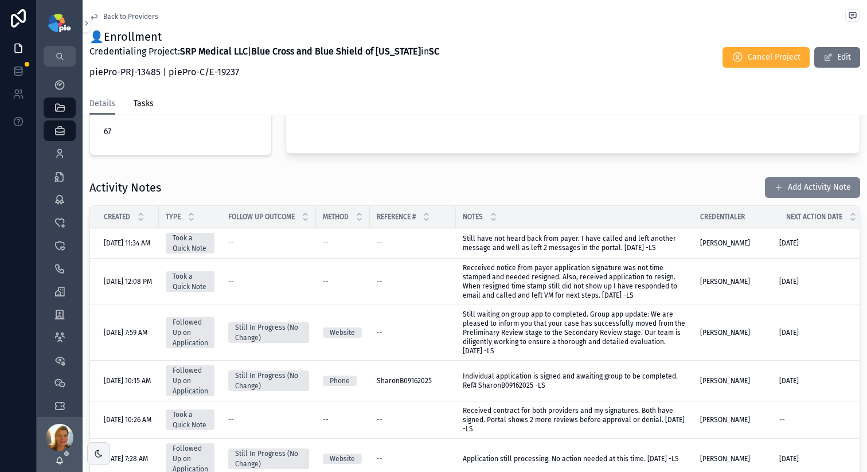
click at [772, 191] on button "Add Activity Note" at bounding box center [812, 187] width 95 height 21
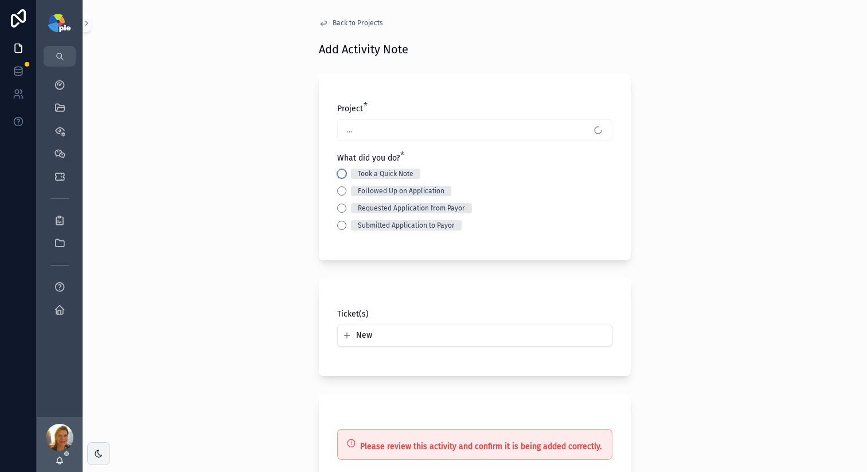
drag, startPoint x: 337, startPoint y: 173, endPoint x: 337, endPoint y: 181, distance: 8.0
click at [337, 173] on button "Took a Quick Note" at bounding box center [341, 173] width 9 height 9
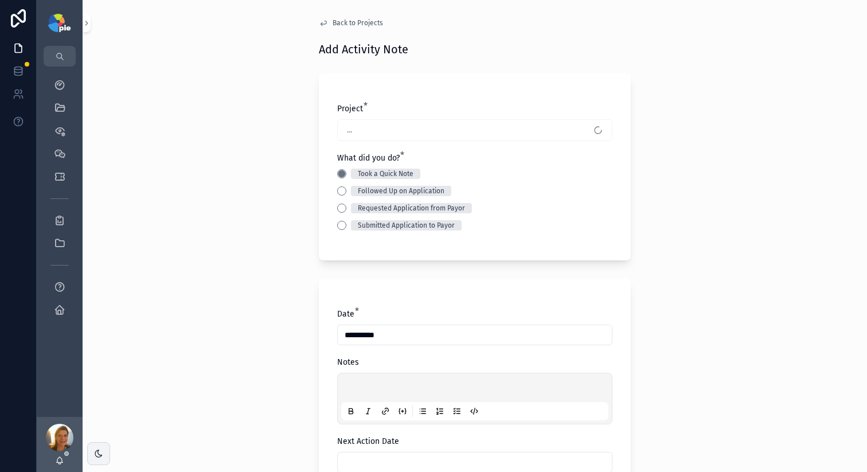
click at [370, 387] on p "scrollable content" at bounding box center [476, 388] width 267 height 11
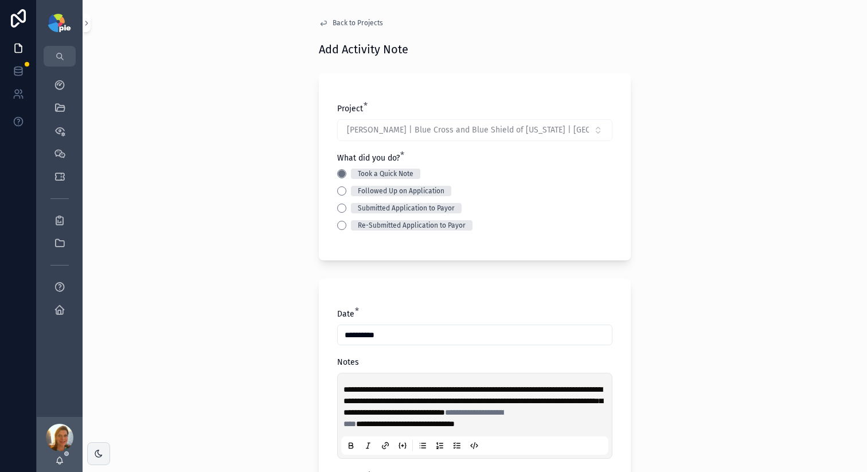
click at [455, 425] on span "**********" at bounding box center [405, 424] width 99 height 8
click at [561, 421] on p "**********" at bounding box center [476, 406] width 267 height 46
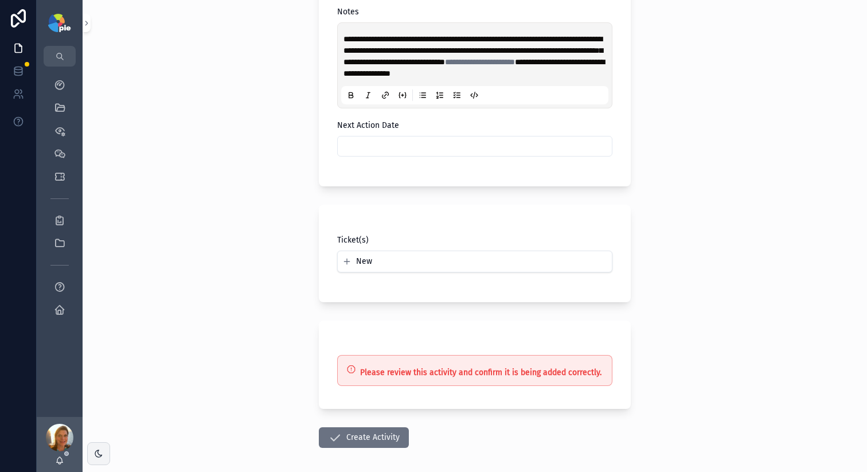
scroll to position [400, 0]
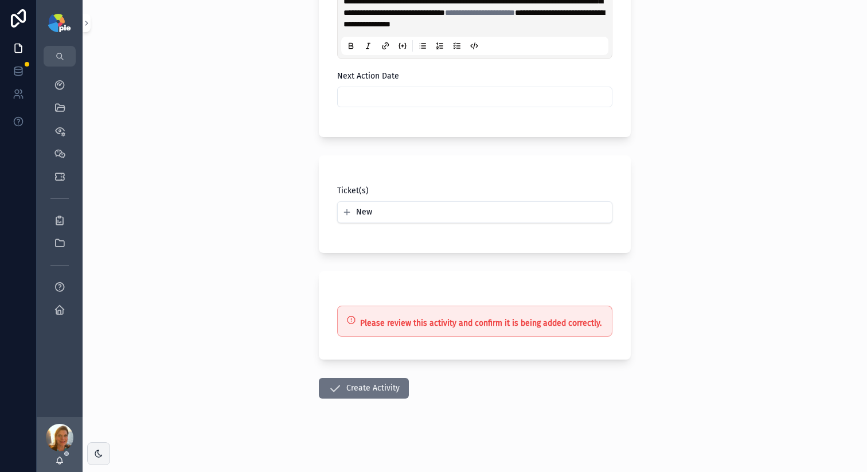
click at [390, 88] on div "scrollable content" at bounding box center [474, 97] width 275 height 21
click at [389, 89] on input "scrollable content" at bounding box center [475, 97] width 274 height 16
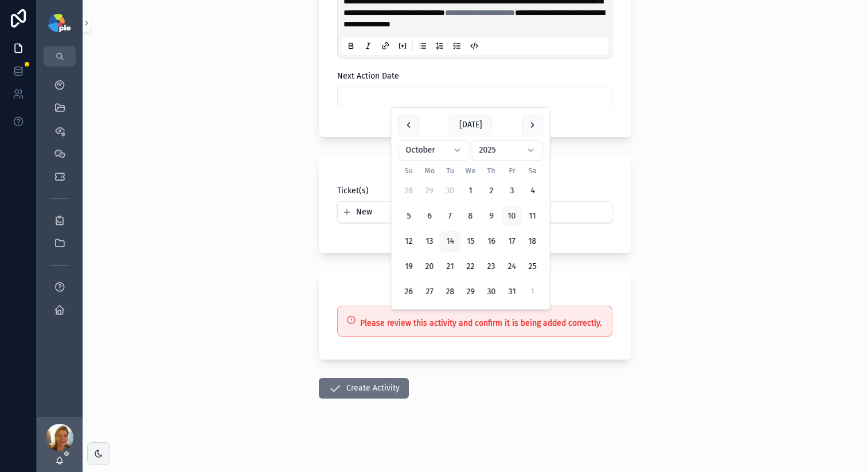
click at [449, 246] on button "14" at bounding box center [450, 241] width 21 height 21
click at [319, 178] on div "Ticket(s) New" at bounding box center [475, 203] width 312 height 97
click at [389, 100] on input "**********" at bounding box center [475, 97] width 274 height 16
click at [466, 237] on button "15" at bounding box center [470, 241] width 21 height 21
type input "**********"
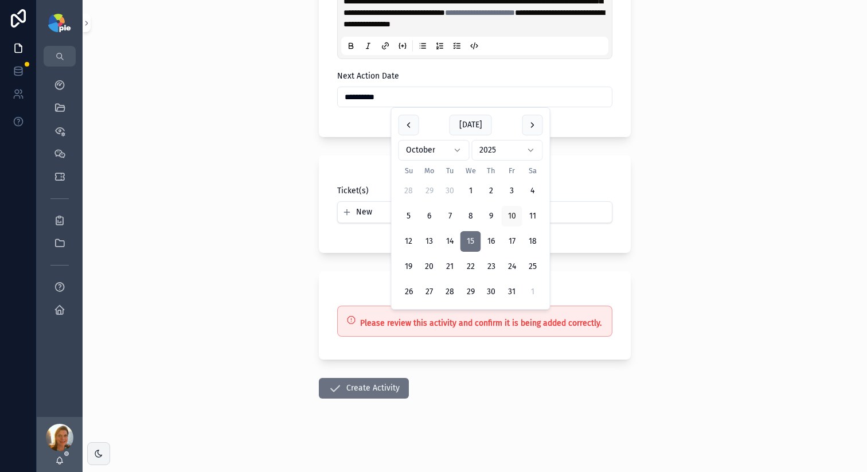
click at [374, 389] on button "Create Activity" at bounding box center [364, 388] width 90 height 21
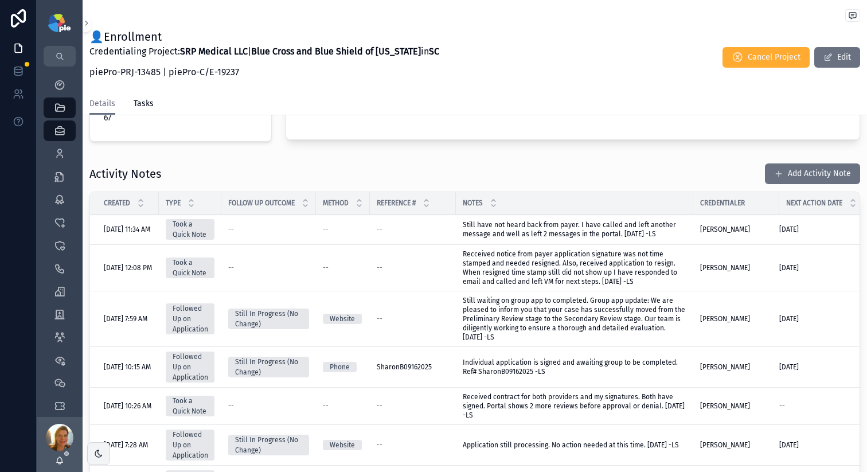
scroll to position [319, 0]
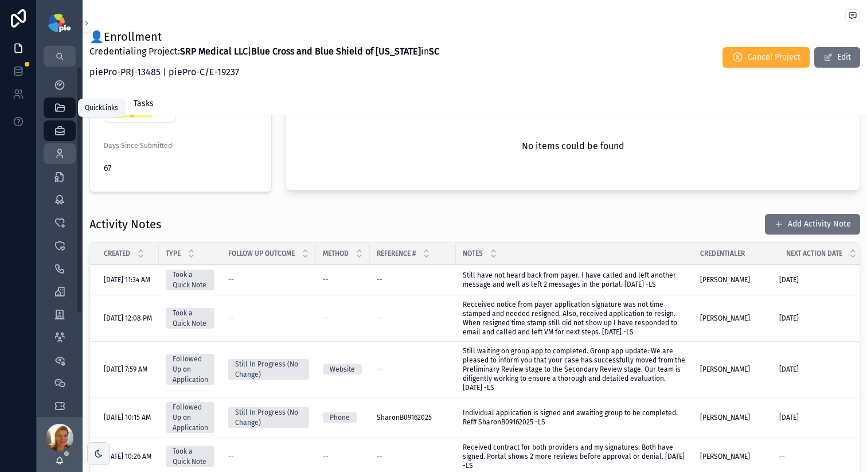
drag, startPoint x: 56, startPoint y: 110, endPoint x: 57, endPoint y: 150, distance: 39.6
click at [56, 110] on icon "scrollable content" at bounding box center [59, 107] width 11 height 11
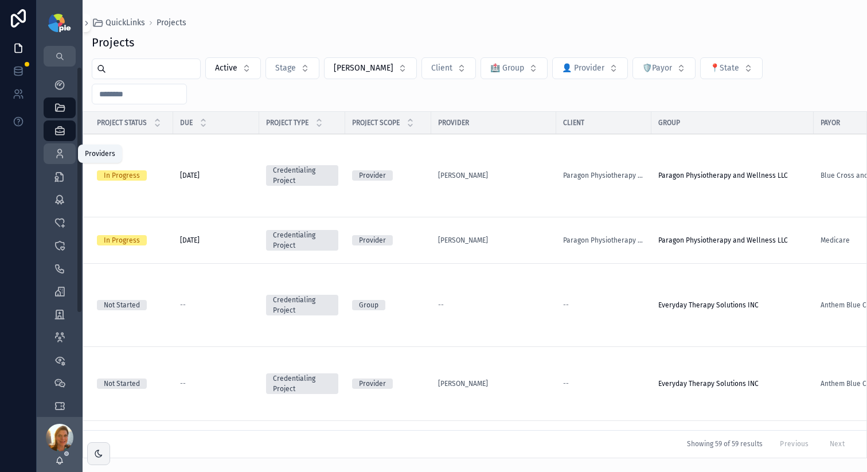
click at [57, 152] on icon "scrollable content" at bounding box center [59, 153] width 11 height 11
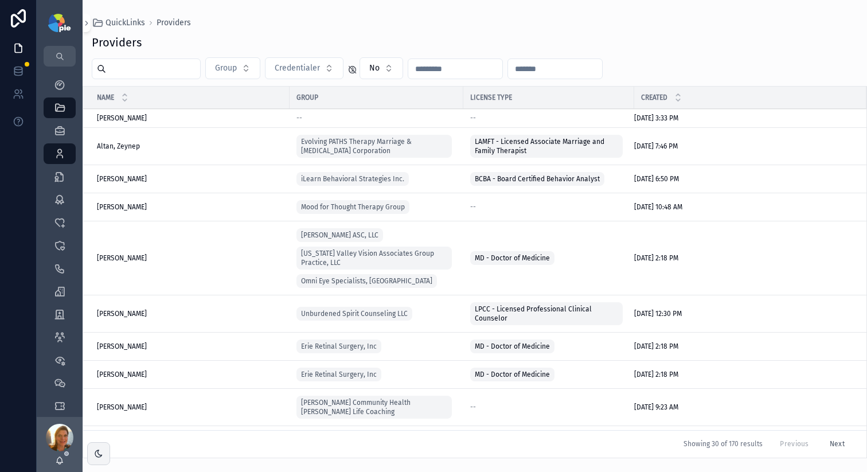
click at [165, 74] on input "scrollable content" at bounding box center [153, 69] width 94 height 16
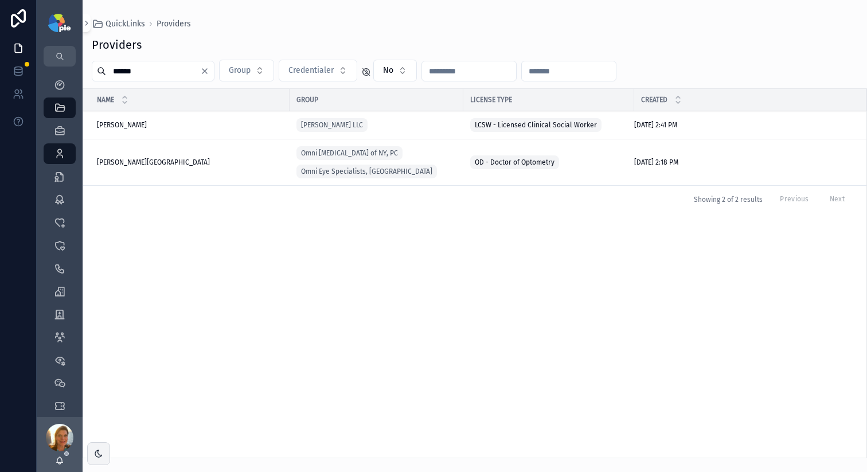
type input "******"
click at [165, 156] on td "Ovittore-Kenney, Kimberley Ovittore-Kenney, Kimberley" at bounding box center [186, 162] width 206 height 46
click at [168, 161] on span "Ovittore-Kenney, Kimberley" at bounding box center [153, 162] width 113 height 9
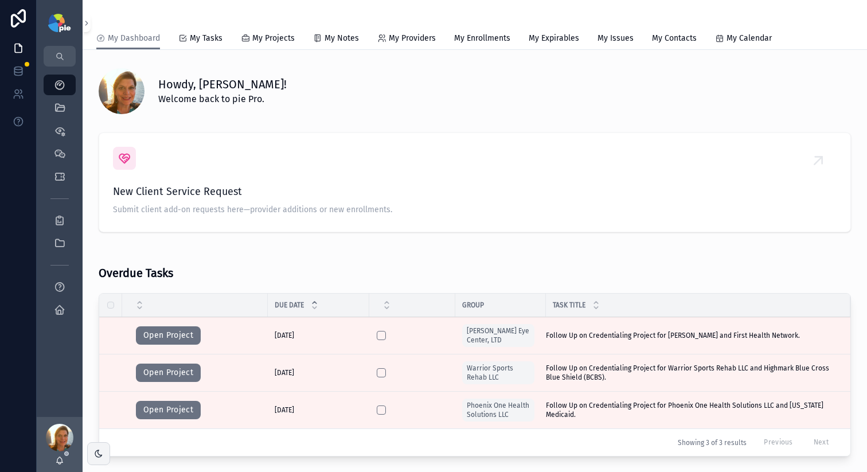
scroll to position [179, 0]
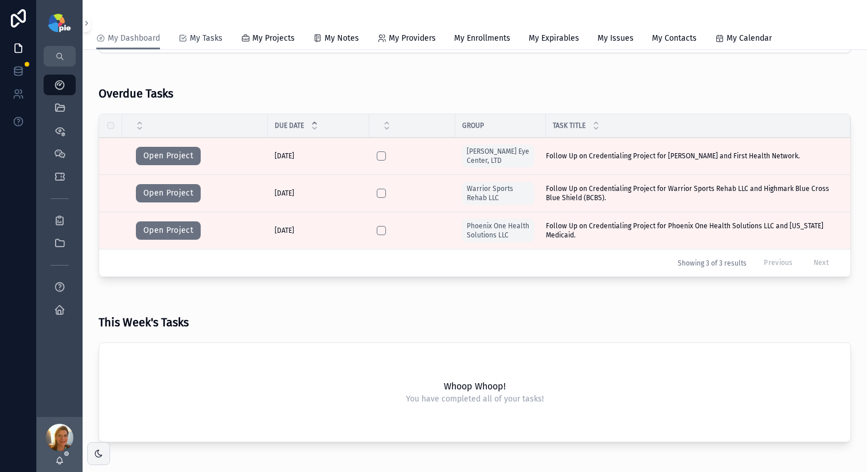
click at [207, 37] on span "My Tasks" at bounding box center [206, 38] width 33 height 11
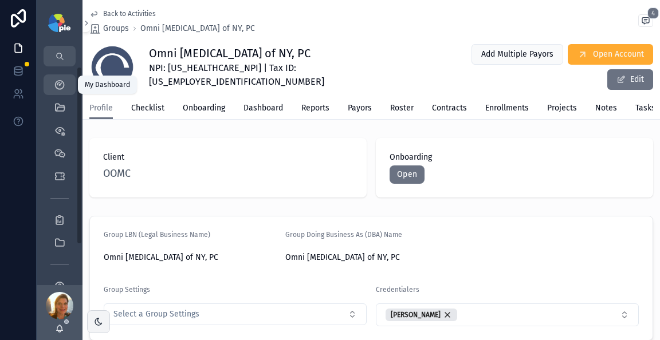
click at [57, 89] on icon "scrollable content" at bounding box center [59, 84] width 11 height 11
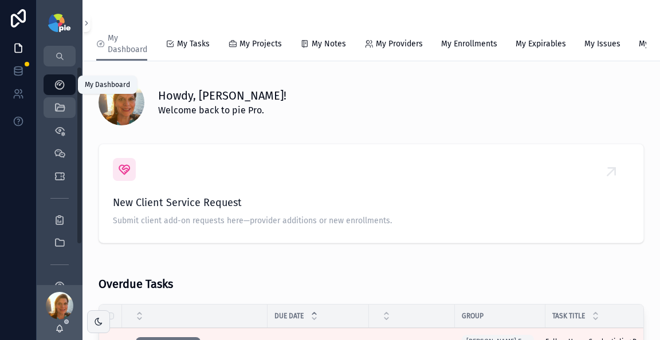
click at [54, 103] on icon "scrollable content" at bounding box center [59, 107] width 11 height 11
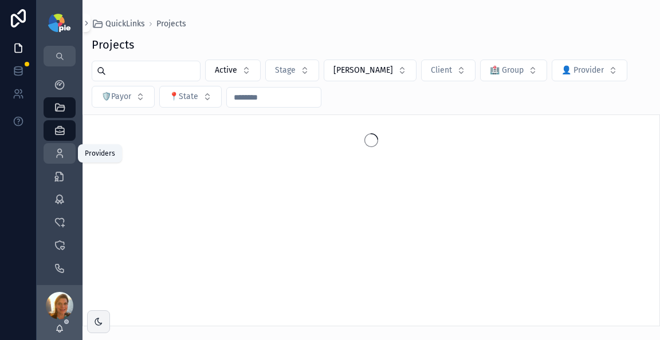
click at [57, 148] on icon "scrollable content" at bounding box center [59, 153] width 11 height 11
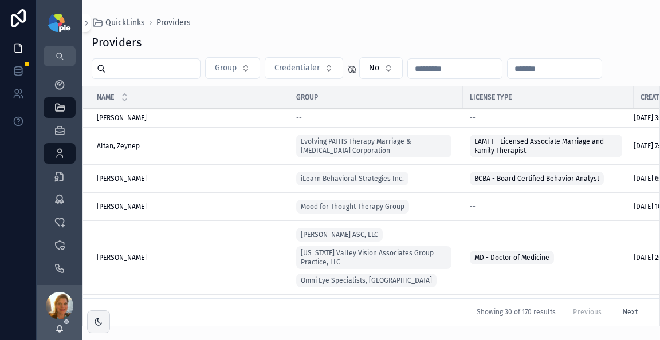
click at [126, 70] on input "scrollable content" at bounding box center [153, 69] width 94 height 16
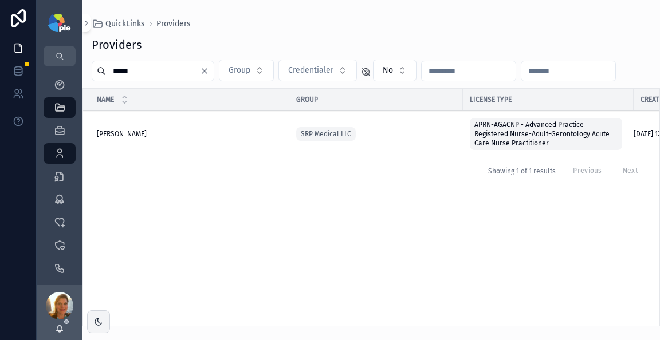
type input "*****"
click at [143, 132] on div "[PERSON_NAME] [PERSON_NAME]" at bounding box center [190, 134] width 186 height 9
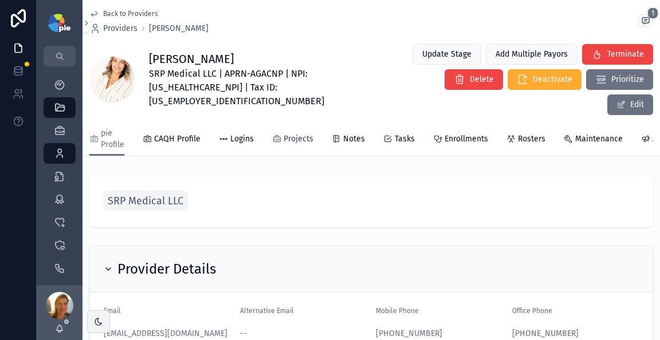
click at [307, 134] on span "Projects" at bounding box center [299, 139] width 30 height 11
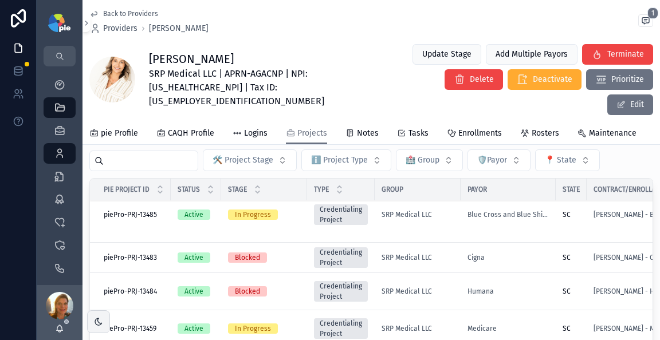
scroll to position [21, 0]
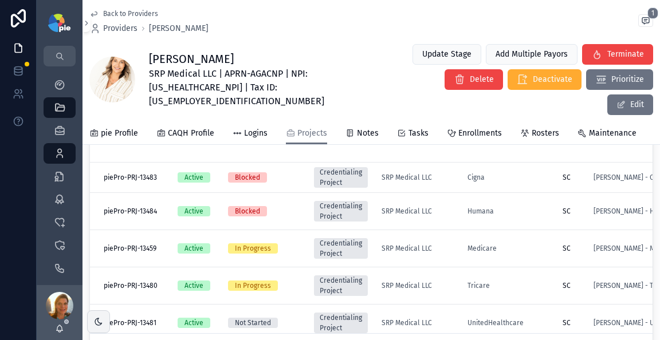
click at [444, 244] on div "SRP Medical LLC" at bounding box center [418, 248] width 72 height 9
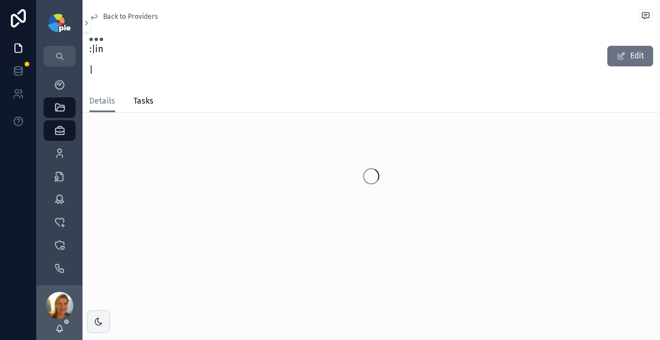
scroll to position [41, 0]
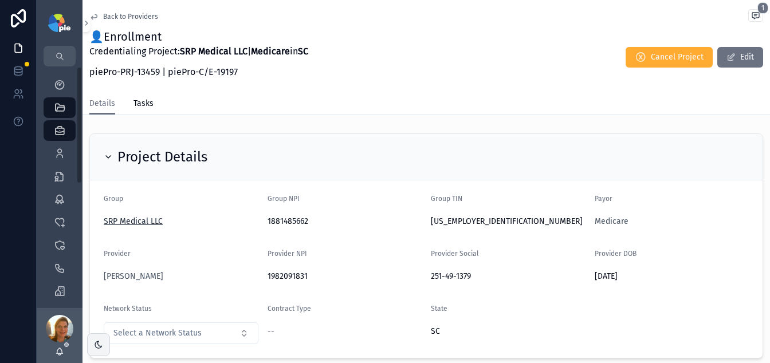
click at [132, 223] on span "SRP Medical LLC" at bounding box center [133, 221] width 59 height 11
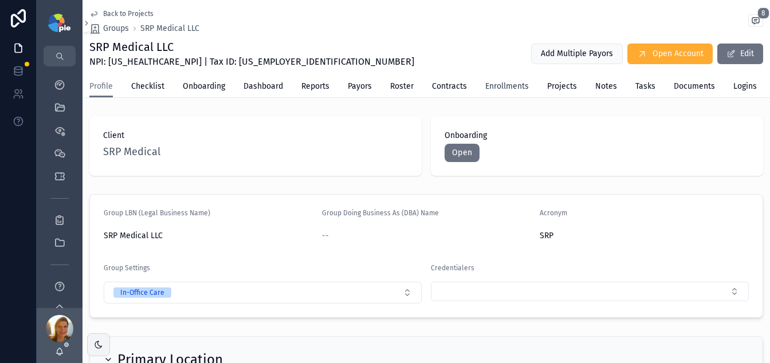
click at [501, 84] on span "Enrollments" at bounding box center [507, 86] width 44 height 11
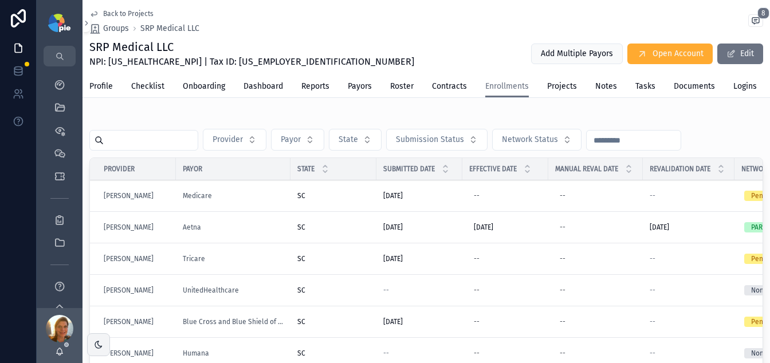
click at [254, 201] on div "Medicare" at bounding box center [233, 195] width 101 height 9
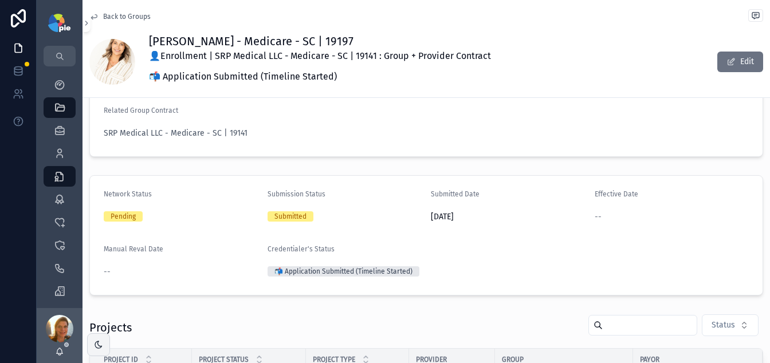
scroll to position [25, 0]
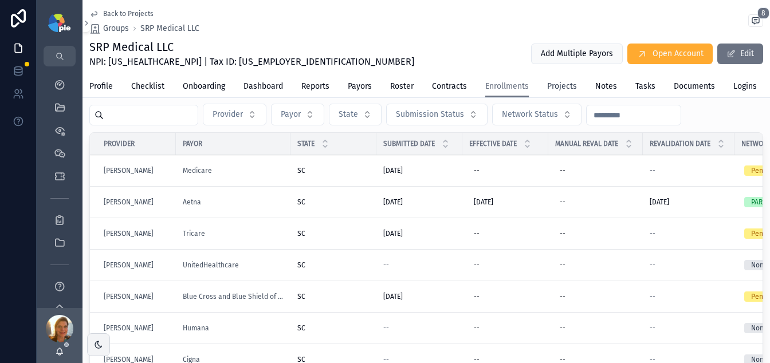
click at [562, 84] on span "Projects" at bounding box center [562, 86] width 30 height 11
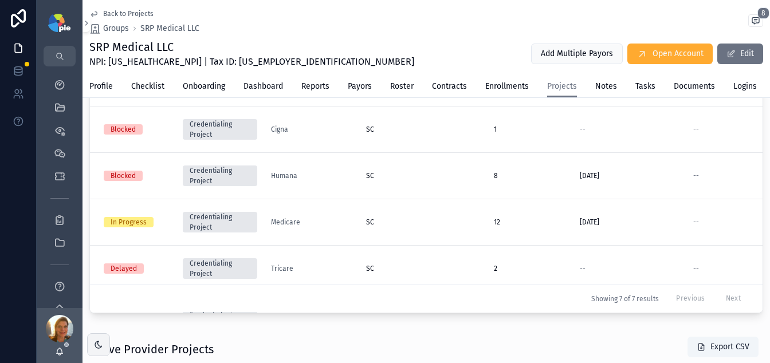
scroll to position [77, 0]
click at [422, 221] on div "SC" at bounding box center [423, 221] width 114 height 9
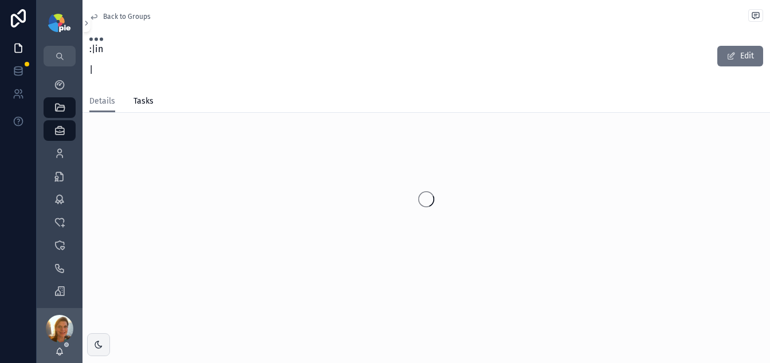
scroll to position [18, 0]
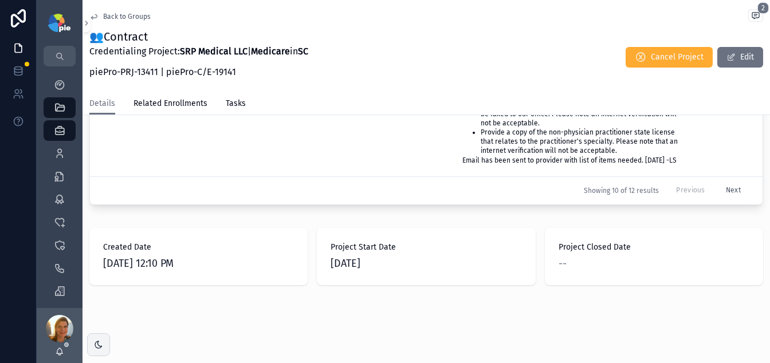
scroll to position [656, 0]
click at [660, 183] on button "Next" at bounding box center [733, 191] width 31 height 18
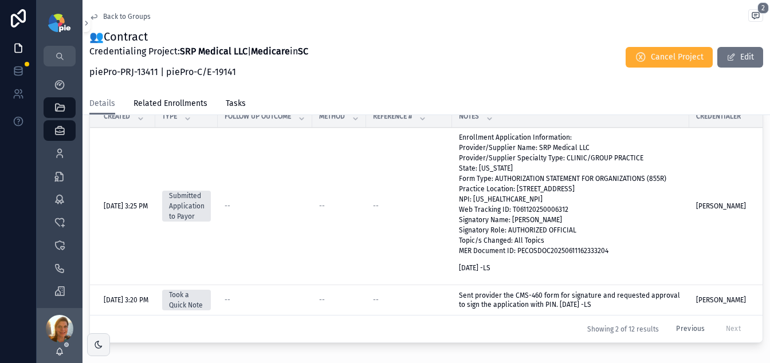
scroll to position [468, 0]
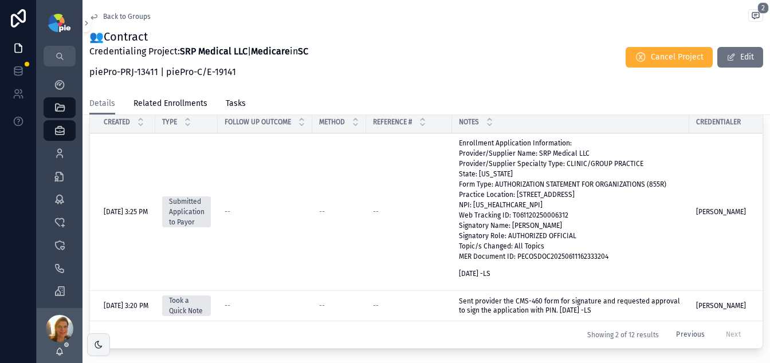
click at [660, 340] on button "Previous" at bounding box center [690, 335] width 45 height 18
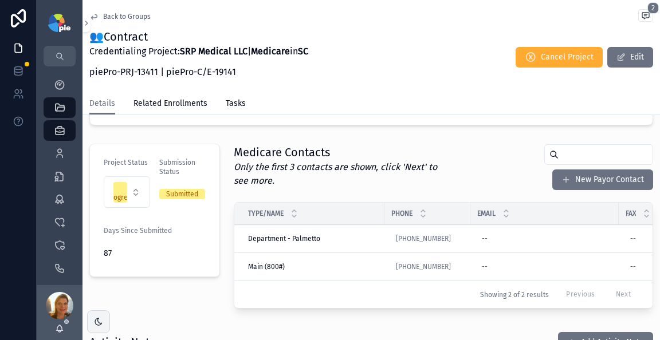
scroll to position [245, 0]
click at [56, 149] on icon "scrollable content" at bounding box center [59, 153] width 11 height 11
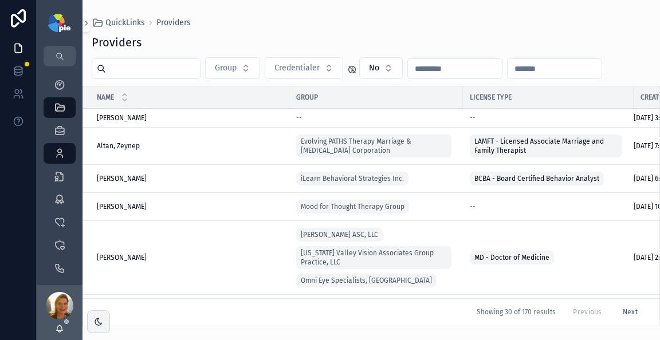
click at [140, 69] on input "scrollable content" at bounding box center [153, 69] width 94 height 16
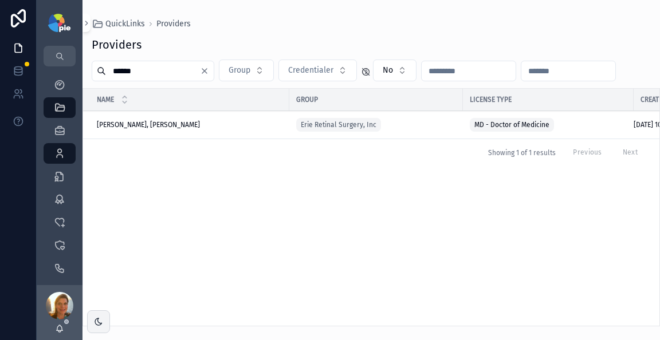
type input "******"
click at [212, 130] on td "Khojasteh Jafari, Hassan Khojasteh Jafari, Hassan" at bounding box center [186, 125] width 206 height 28
click at [213, 127] on div "Khojasteh Jafari, Hassan Khojasteh Jafari, Hassan" at bounding box center [190, 124] width 186 height 9
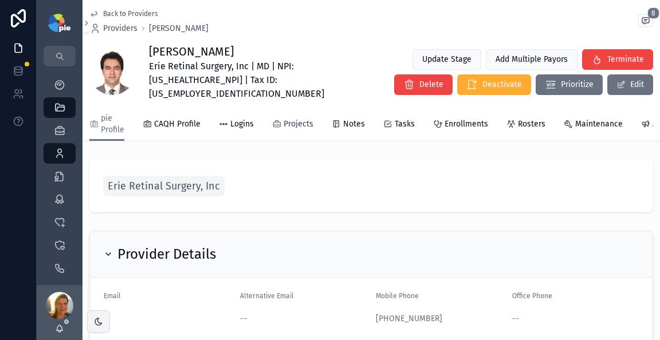
click at [291, 119] on span "Projects" at bounding box center [299, 124] width 30 height 11
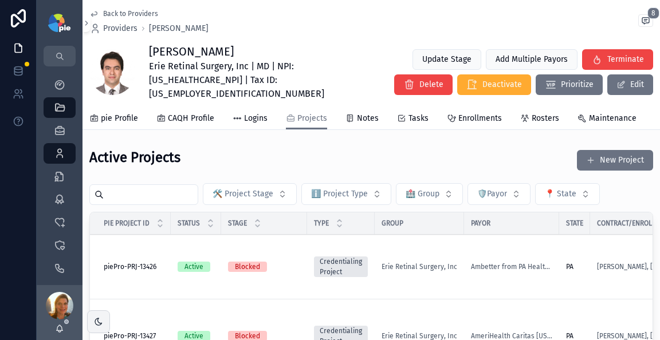
click at [164, 189] on input "scrollable content" at bounding box center [151, 195] width 94 height 16
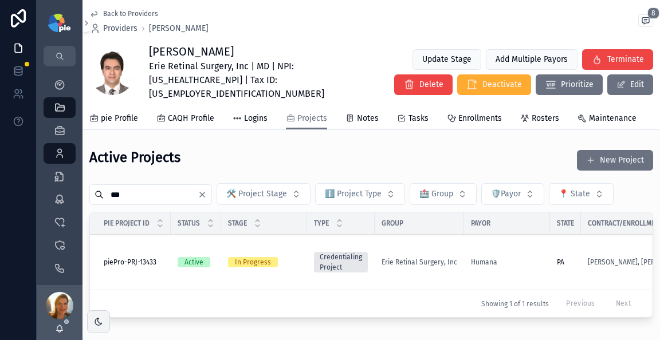
type input "***"
click at [516, 258] on div "Humana" at bounding box center [507, 262] width 72 height 9
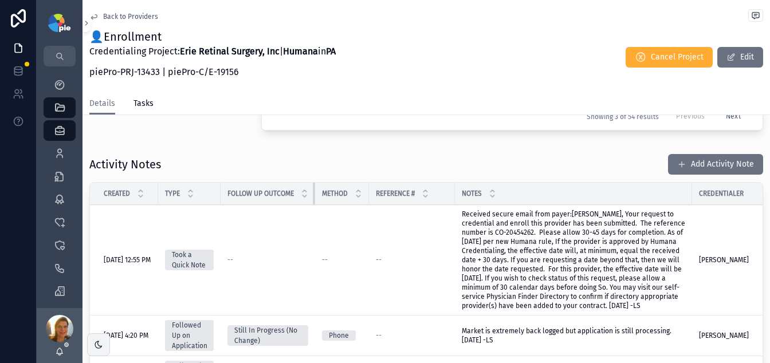
click at [316, 201] on tr "Created Type Follow Up Outcome Method Reference # Notes Credentialer Next Actio…" at bounding box center [478, 194] width 777 height 22
drag, startPoint x: 316, startPoint y: 201, endPoint x: 294, endPoint y: 203, distance: 22.0
click at [300, 200] on th "Follow Up Outcome" at bounding box center [268, 194] width 95 height 22
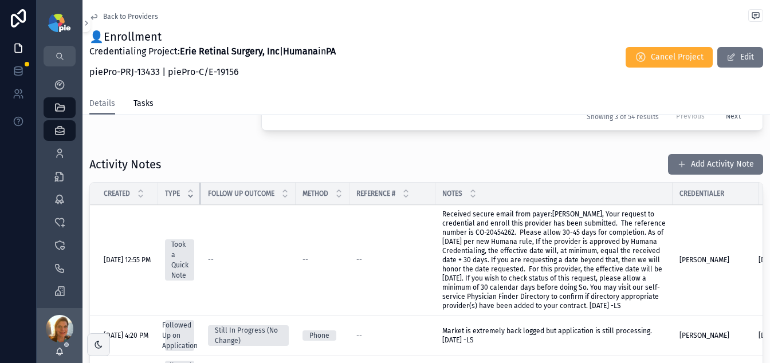
drag, startPoint x: 221, startPoint y: 202, endPoint x: 193, endPoint y: 201, distance: 28.1
click at [193, 201] on th "Type" at bounding box center [179, 194] width 43 height 22
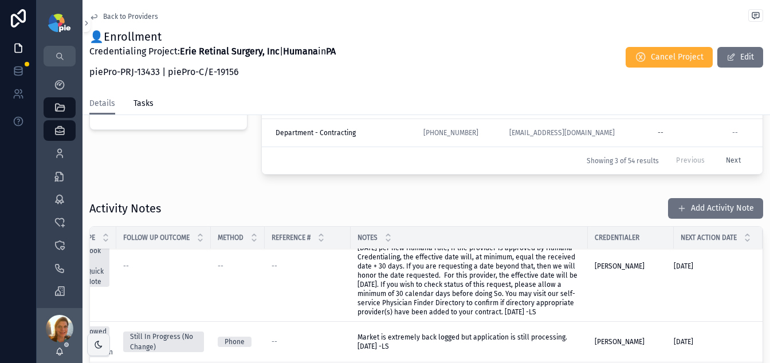
scroll to position [54, 105]
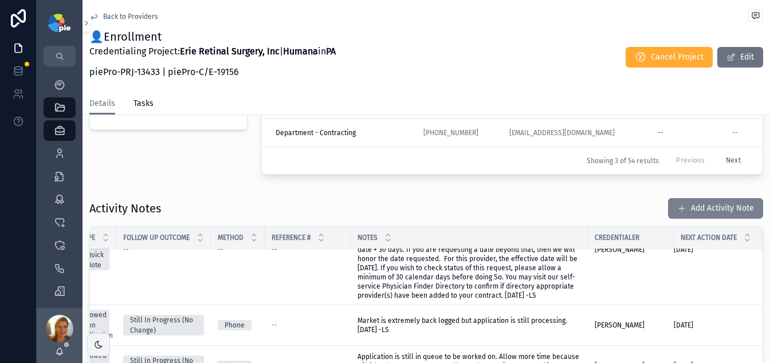
click at [660, 219] on button "Add Activity Note" at bounding box center [715, 208] width 95 height 21
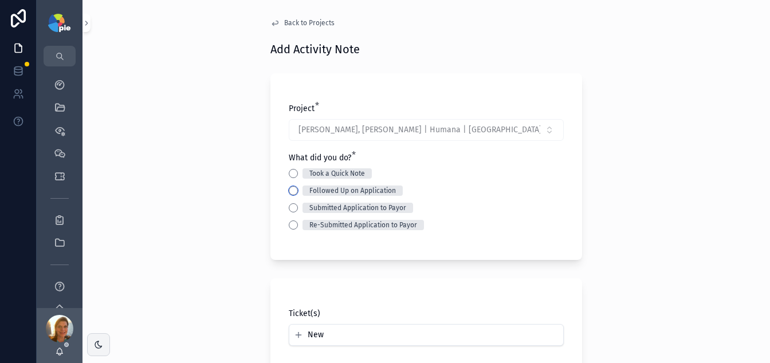
click at [289, 191] on button "Followed Up on Application" at bounding box center [293, 190] width 9 height 9
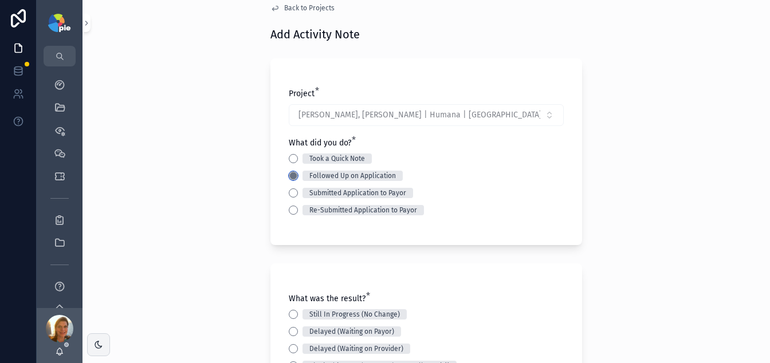
scroll to position [147, 0]
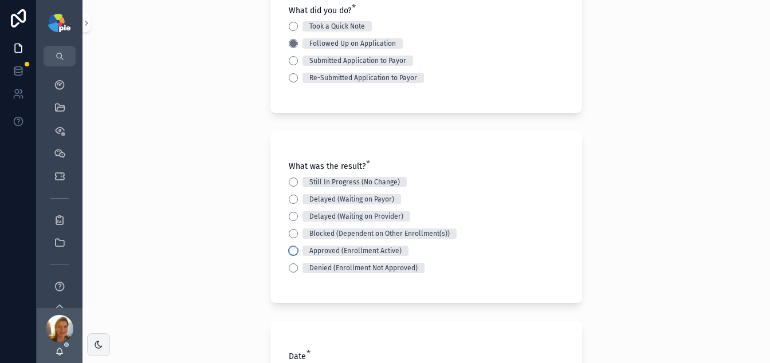
click at [289, 251] on button "Approved (Enrollment Active)" at bounding box center [293, 250] width 9 height 9
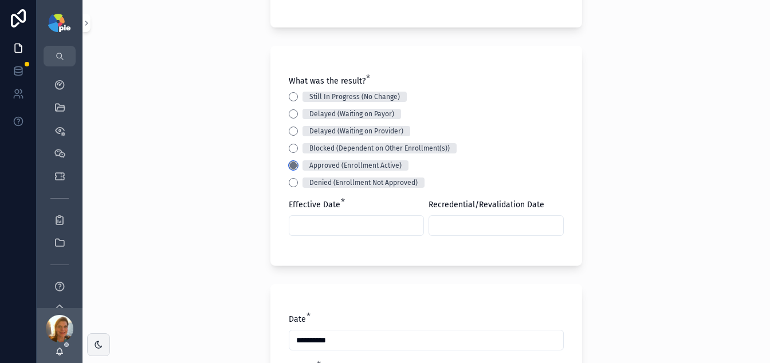
scroll to position [285, 0]
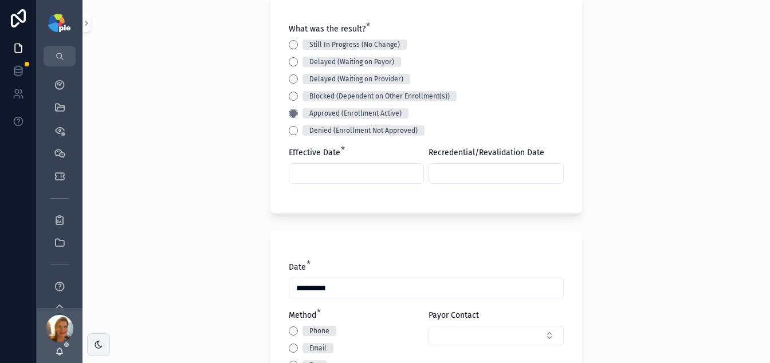
click at [337, 177] on input "scrollable content" at bounding box center [356, 174] width 134 height 16
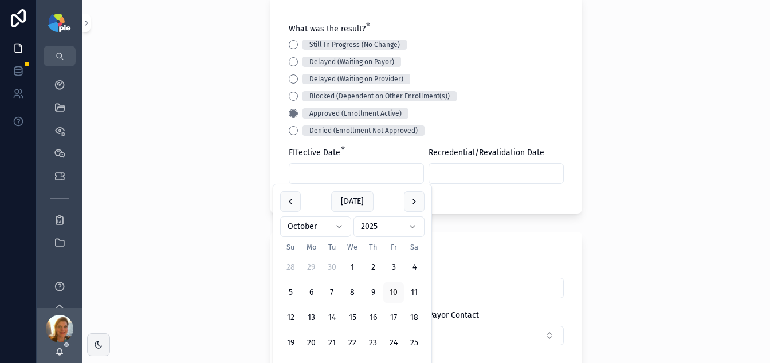
click at [317, 229] on html "**********" at bounding box center [385, 181] width 770 height 363
click at [350, 311] on button "17" at bounding box center [352, 318] width 21 height 21
type input "*********"
click at [477, 191] on div "What was the result? * Still In Progress (No Change) Delayed (Waiting on Payor)…" at bounding box center [426, 110] width 275 height 172
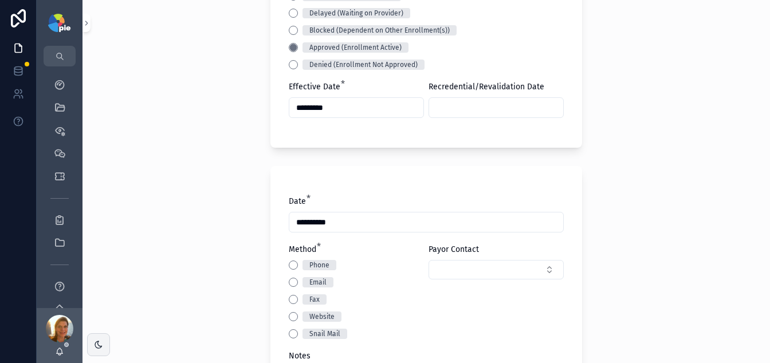
scroll to position [362, 0]
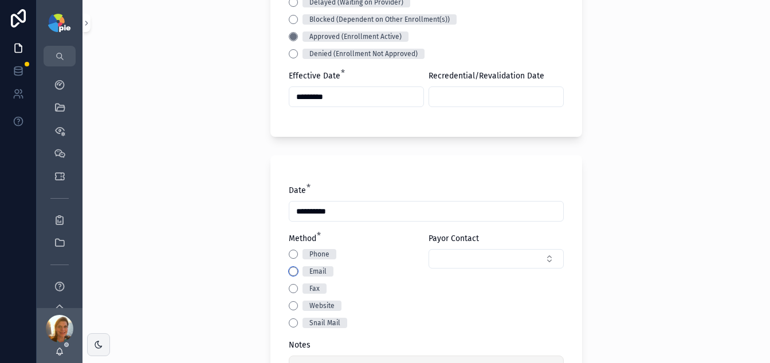
click at [291, 272] on button "Email" at bounding box center [293, 271] width 9 height 9
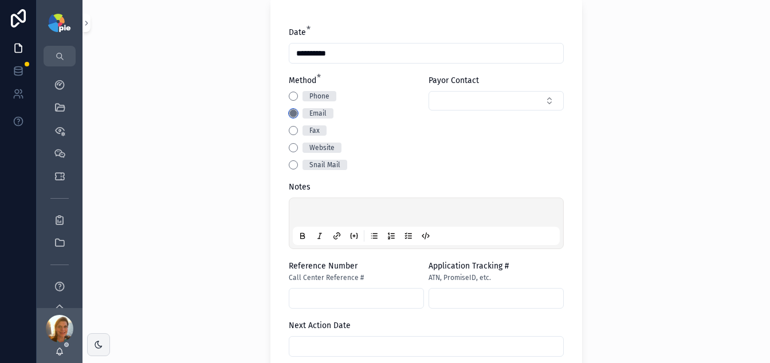
scroll to position [520, 0]
click at [328, 213] on p "scrollable content" at bounding box center [428, 213] width 267 height 11
click at [428, 214] on p "**********" at bounding box center [428, 213] width 267 height 11
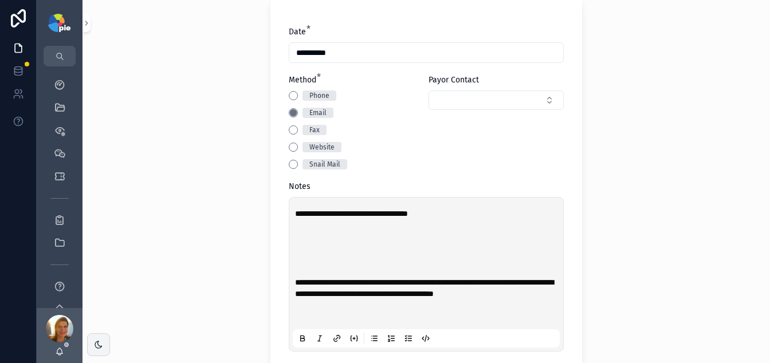
click at [293, 279] on div "**********" at bounding box center [426, 274] width 267 height 147
click at [295, 279] on span "**********" at bounding box center [424, 288] width 259 height 19
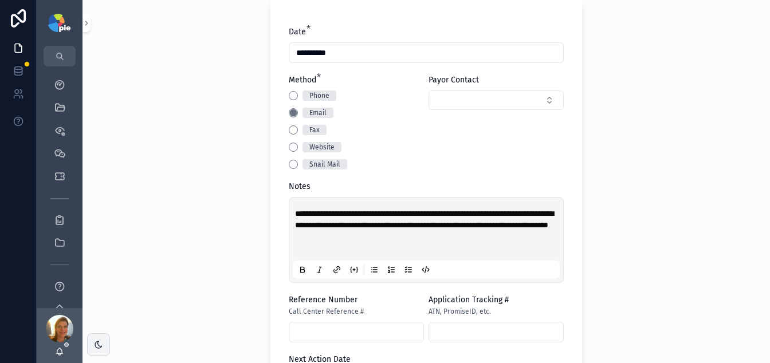
click at [469, 240] on p "**********" at bounding box center [428, 231] width 267 height 46
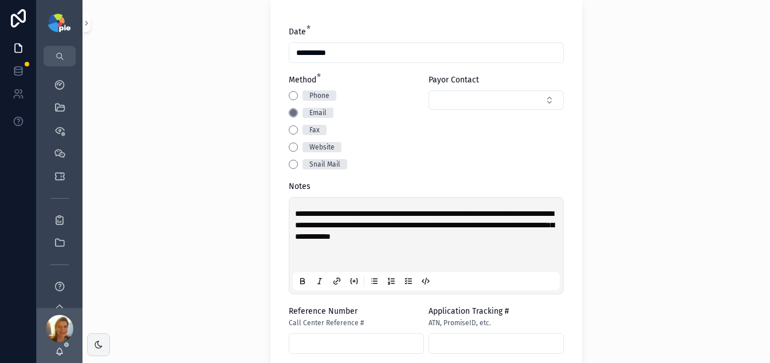
scroll to position [924, 0]
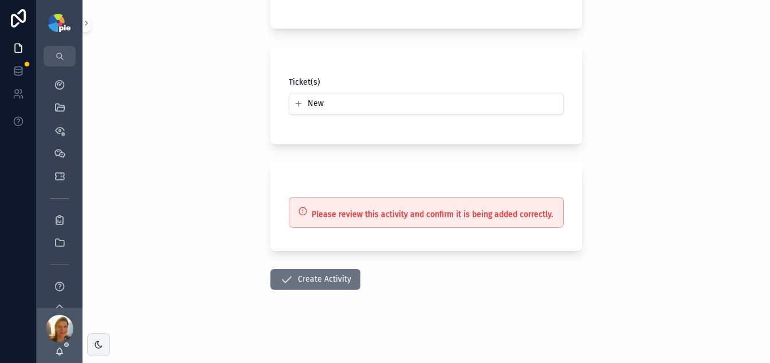
click at [339, 277] on button "Create Activity" at bounding box center [316, 279] width 90 height 21
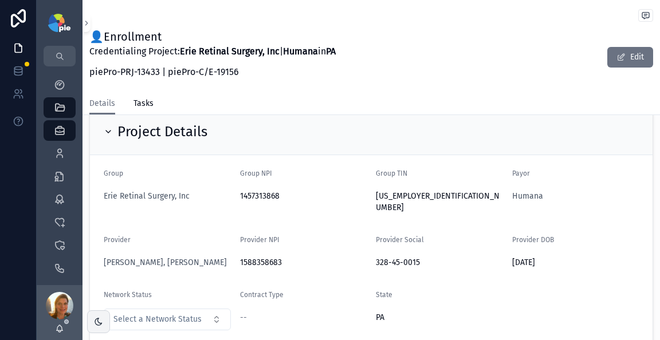
scroll to position [75, 0]
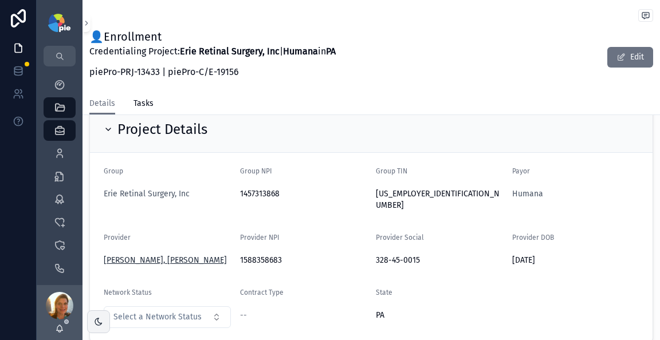
click at [154, 255] on span "Khojasteh Jafari, Hassan" at bounding box center [165, 260] width 123 height 11
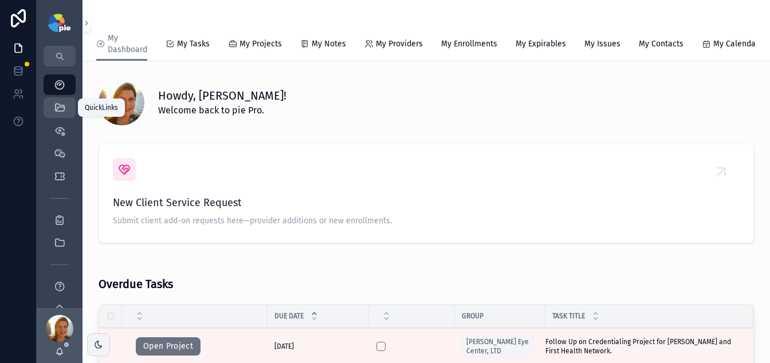
click at [60, 108] on icon "scrollable content" at bounding box center [59, 107] width 11 height 11
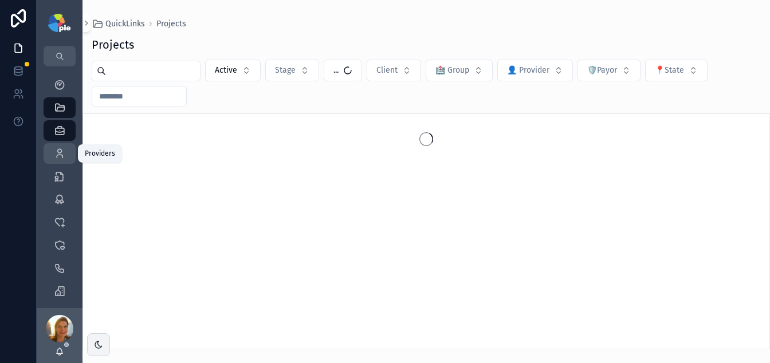
click at [59, 149] on icon "scrollable content" at bounding box center [59, 153] width 11 height 11
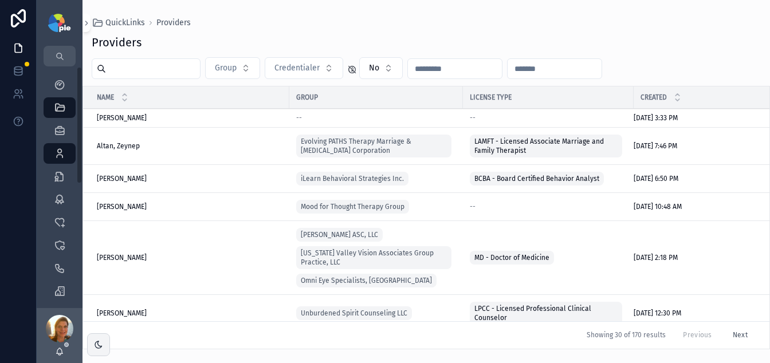
click at [126, 71] on input "scrollable content" at bounding box center [153, 69] width 94 height 16
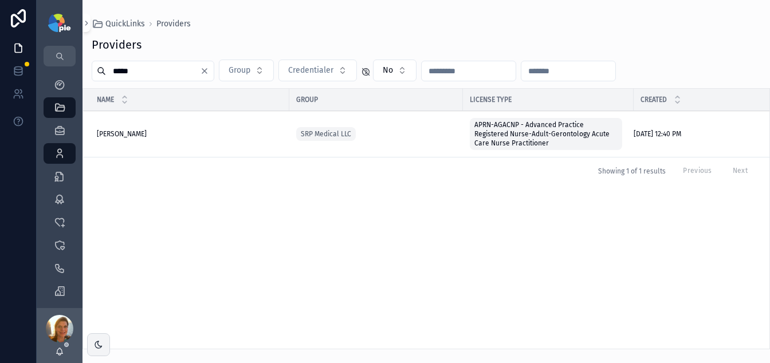
type input "*****"
click at [128, 136] on span "[PERSON_NAME]" at bounding box center [122, 134] width 50 height 9
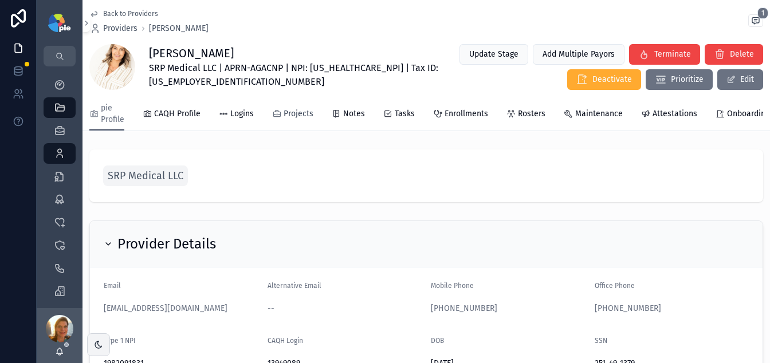
click at [299, 108] on span "Projects" at bounding box center [299, 113] width 30 height 11
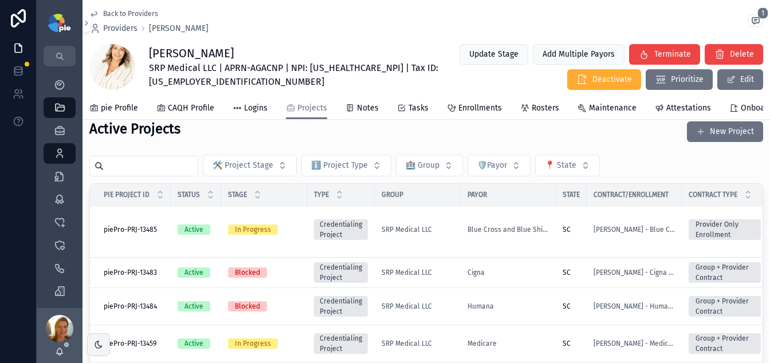
scroll to position [26, 0]
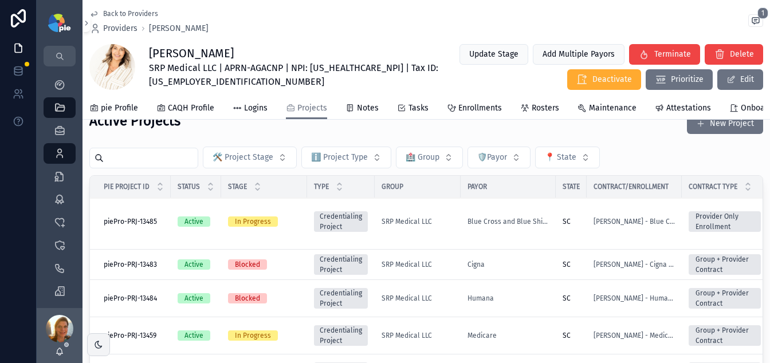
click at [513, 336] on div "Medicare" at bounding box center [508, 335] width 81 height 9
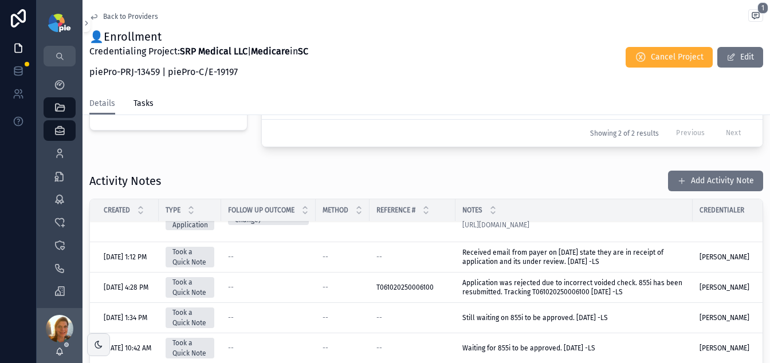
scroll to position [333, 0]
